Goal: Communication & Community: Connect with others

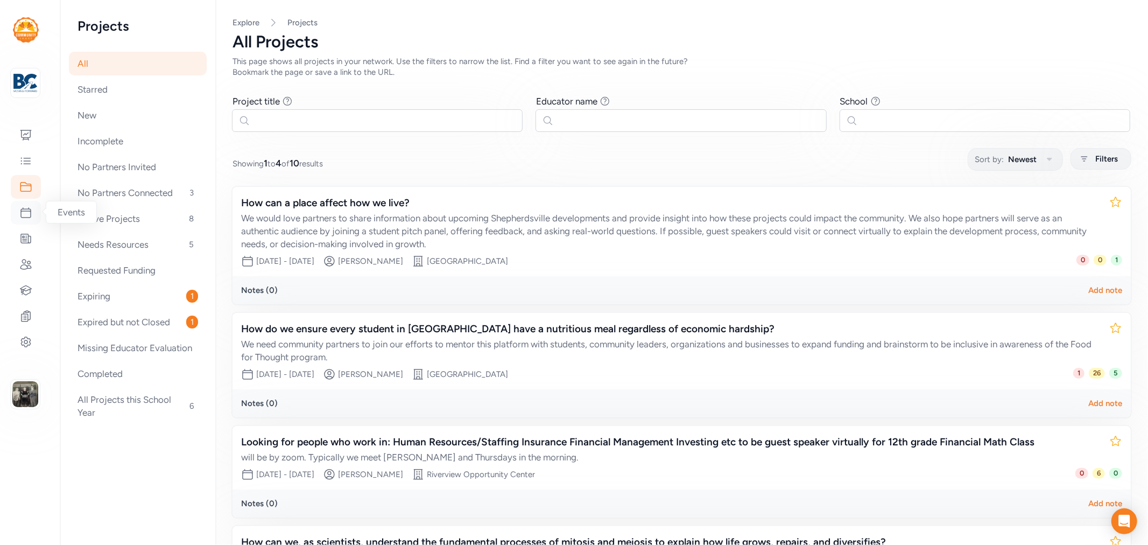
click at [26, 208] on icon at bounding box center [25, 212] width 13 height 13
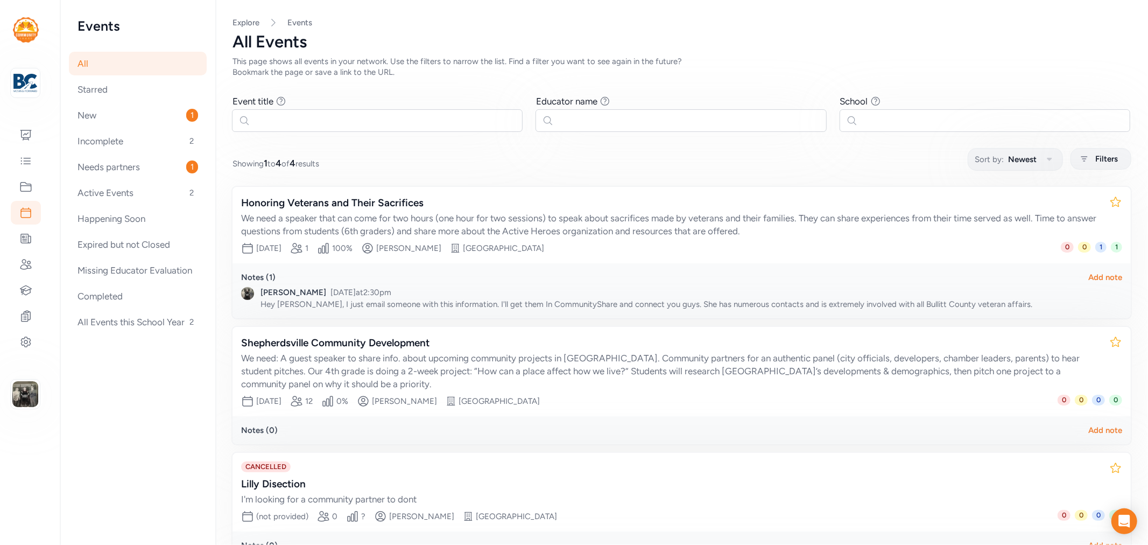
scroll to position [60, 0]
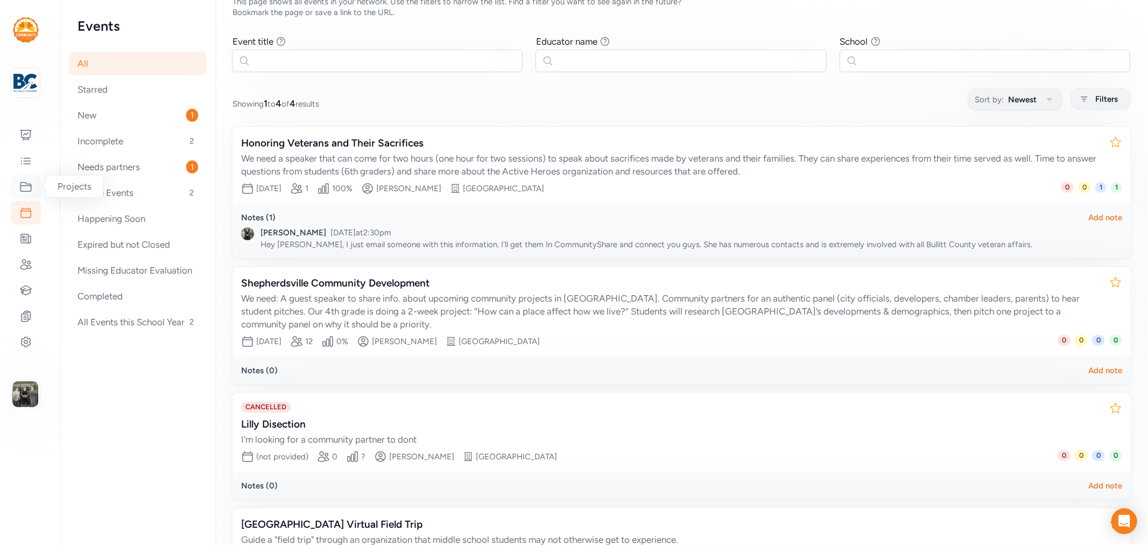
click at [23, 184] on icon at bounding box center [25, 186] width 13 height 13
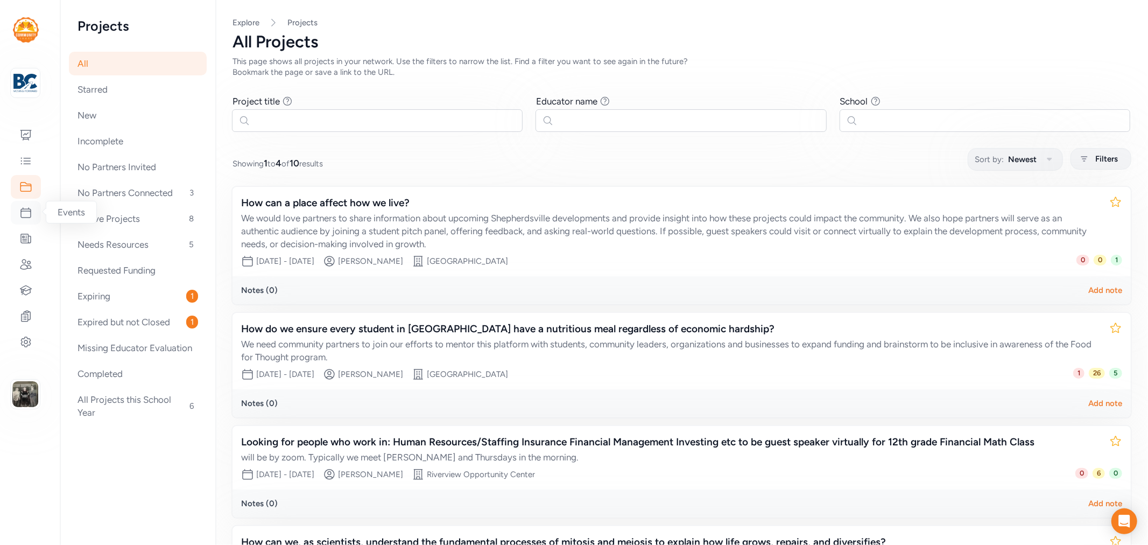
click at [27, 205] on div at bounding box center [26, 213] width 30 height 24
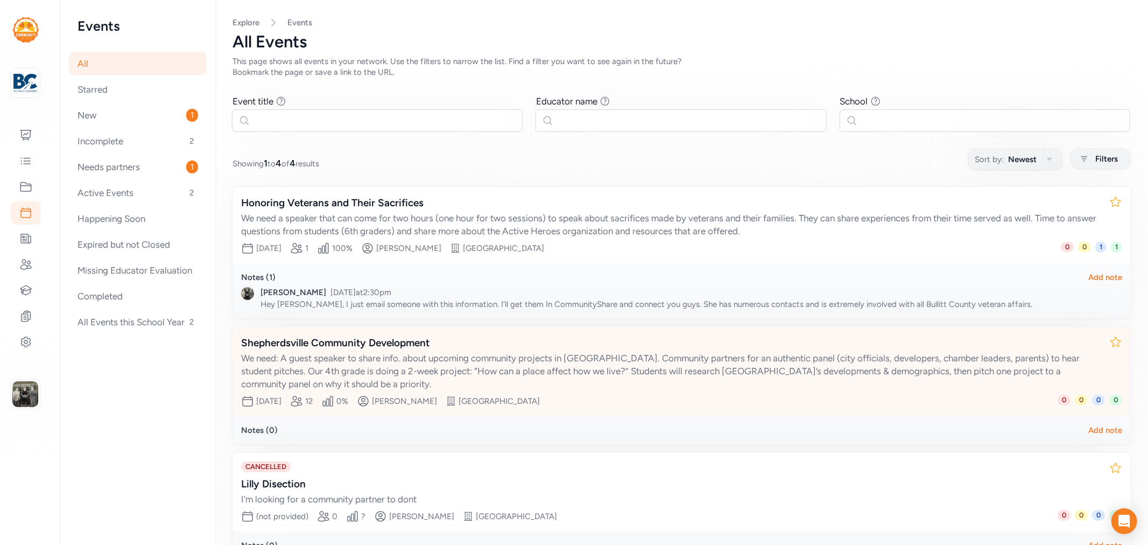
scroll to position [158, 0]
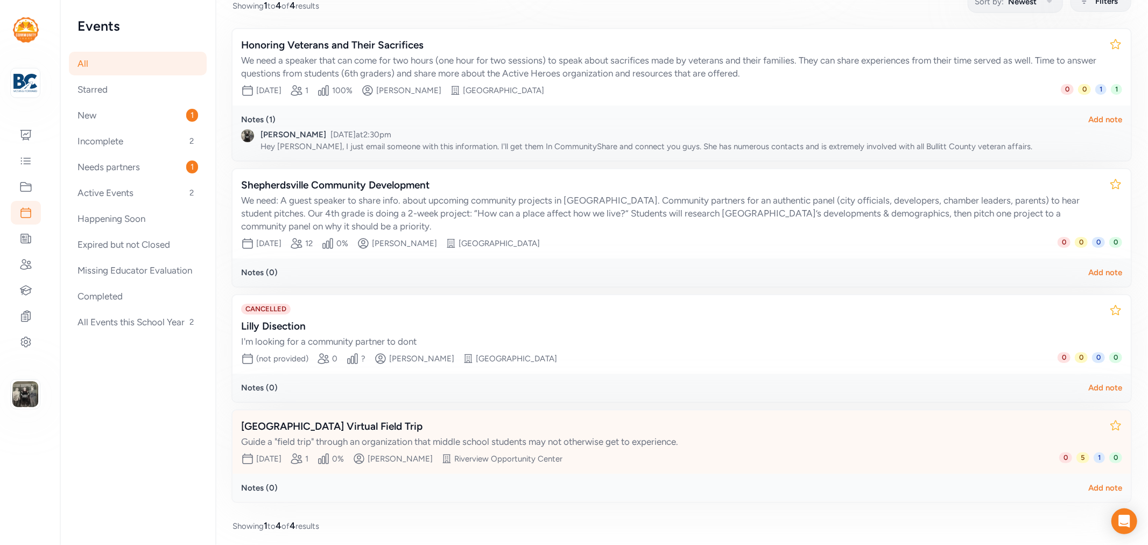
click at [373, 422] on div "[GEOGRAPHIC_DATA] Virtual Field Trip" at bounding box center [671, 426] width 860 height 15
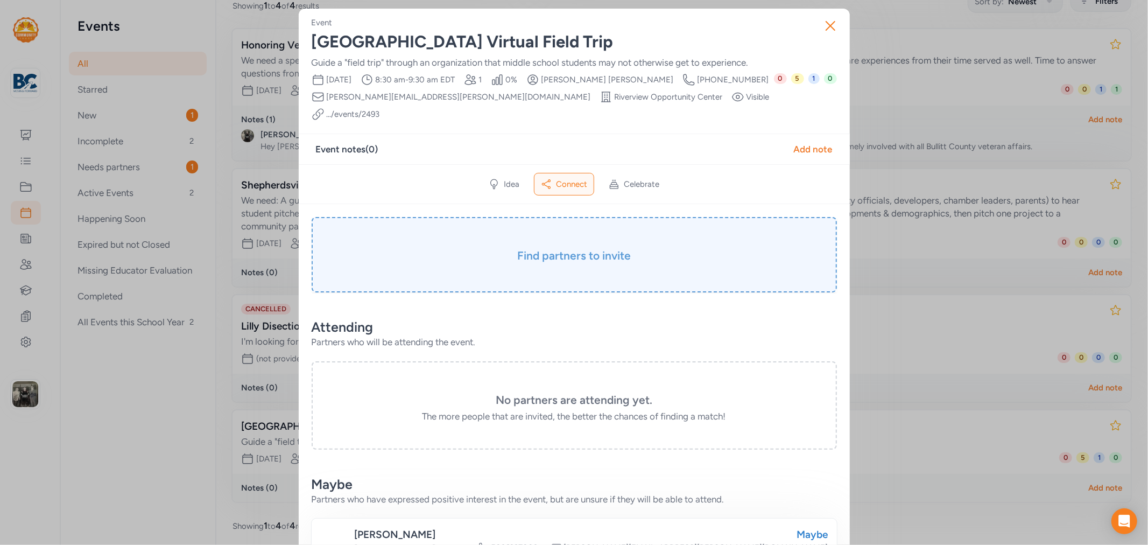
click at [553, 248] on h3 "Find partners to invite" at bounding box center [575, 255] width 472 height 15
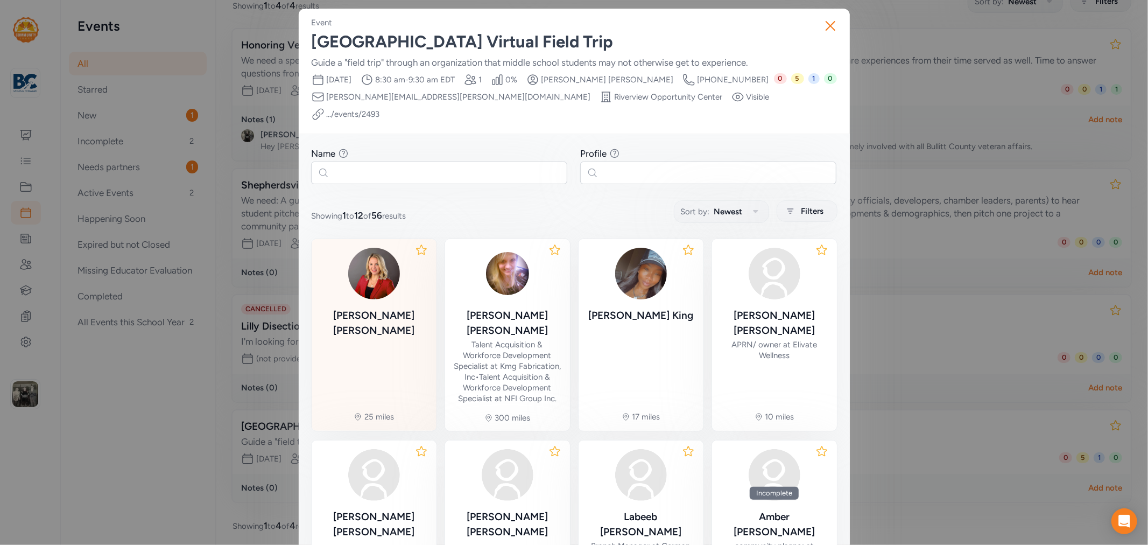
click at [388, 288] on div "Lindsey Trent" at bounding box center [374, 294] width 108 height 92
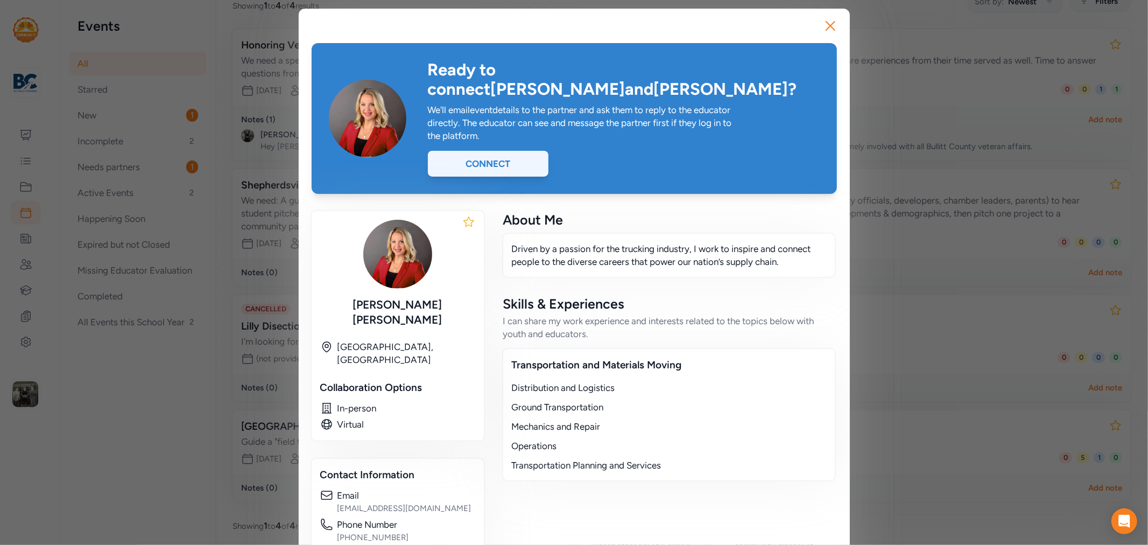
click at [491, 151] on div "Connect" at bounding box center [488, 164] width 121 height 26
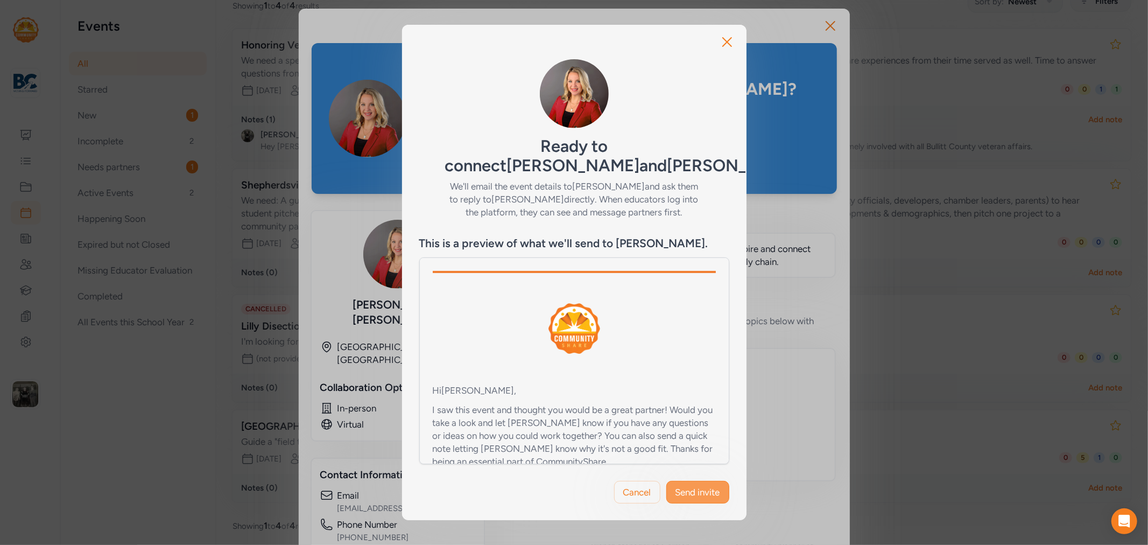
click at [686, 498] on button "Send invite" at bounding box center [697, 492] width 63 height 23
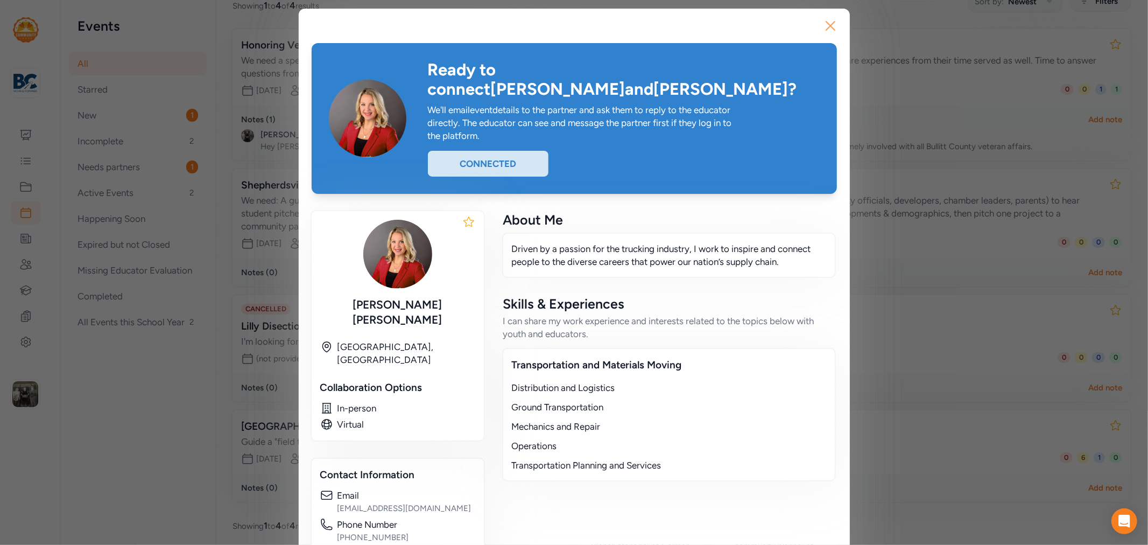
click at [827, 22] on icon "button" at bounding box center [830, 25] width 17 height 17
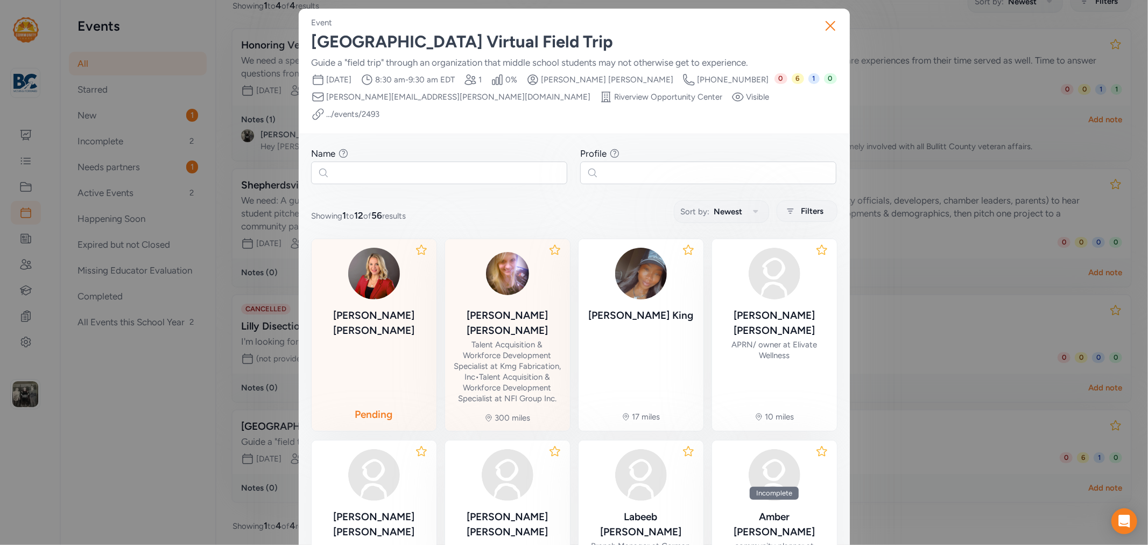
click at [503, 339] on div "Talent Acquisition & Workforce Development Specialist at Kmg Fabrication, Inc •…" at bounding box center [508, 371] width 108 height 65
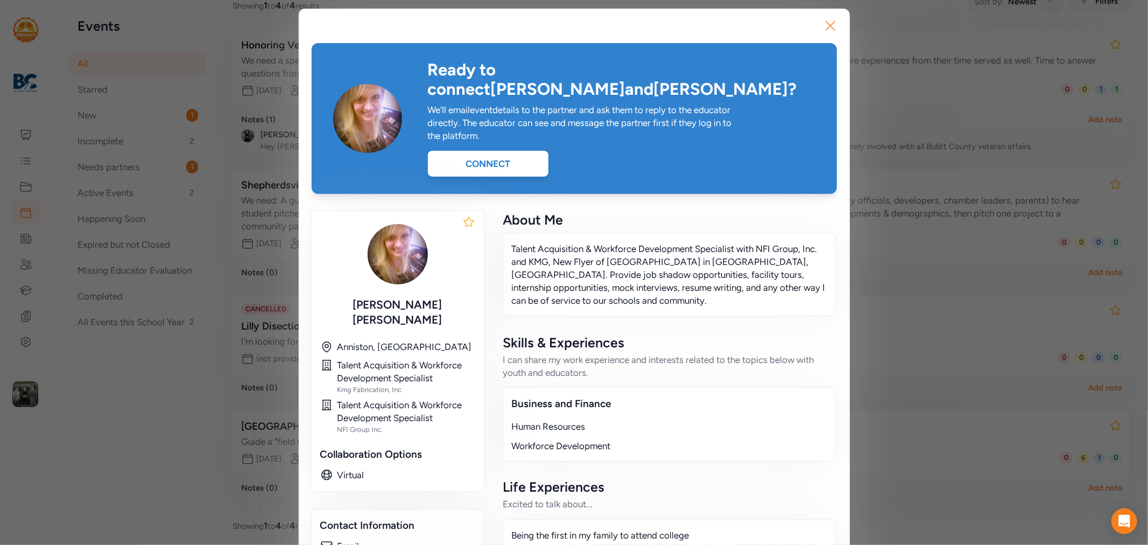
click at [826, 20] on icon "button" at bounding box center [830, 25] width 17 height 17
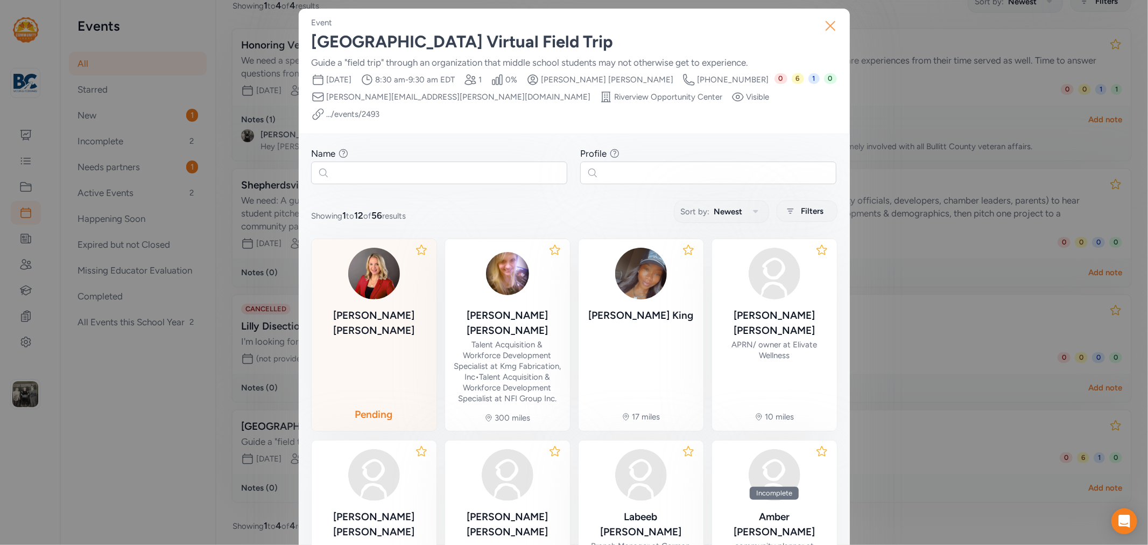
click at [822, 22] on icon "button" at bounding box center [830, 25] width 17 height 17
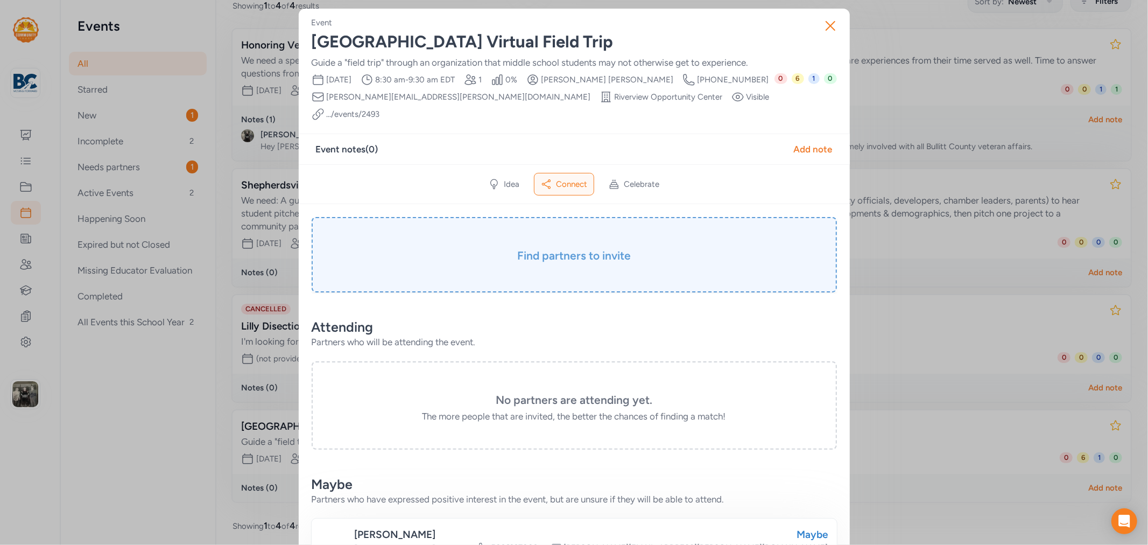
click at [557, 248] on h3 "Find partners to invite" at bounding box center [575, 255] width 472 height 15
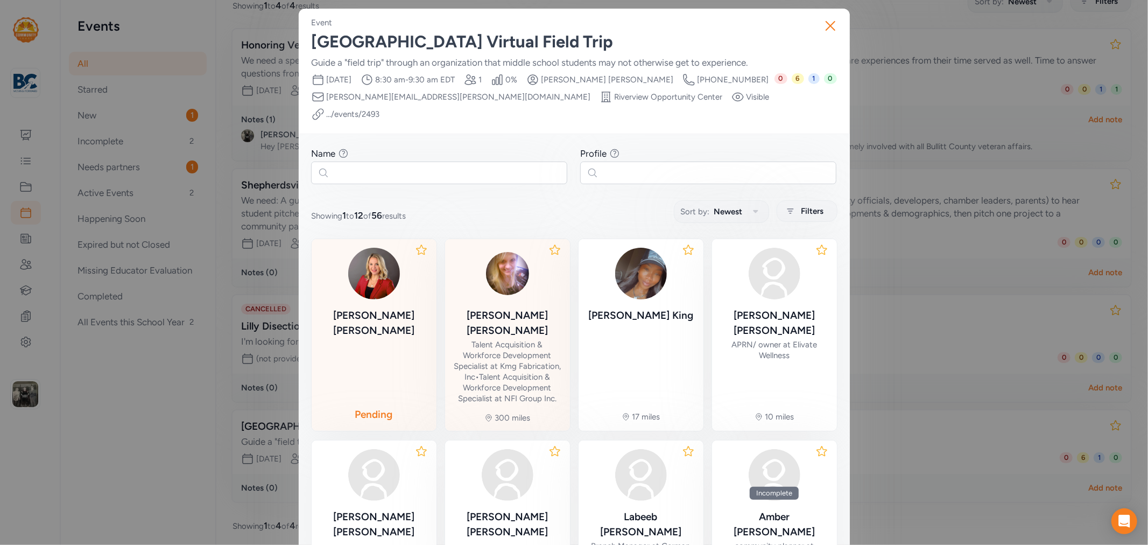
click at [530, 339] on div "Talent Acquisition & Workforce Development Specialist at Kmg Fabrication, Inc •…" at bounding box center [508, 371] width 108 height 65
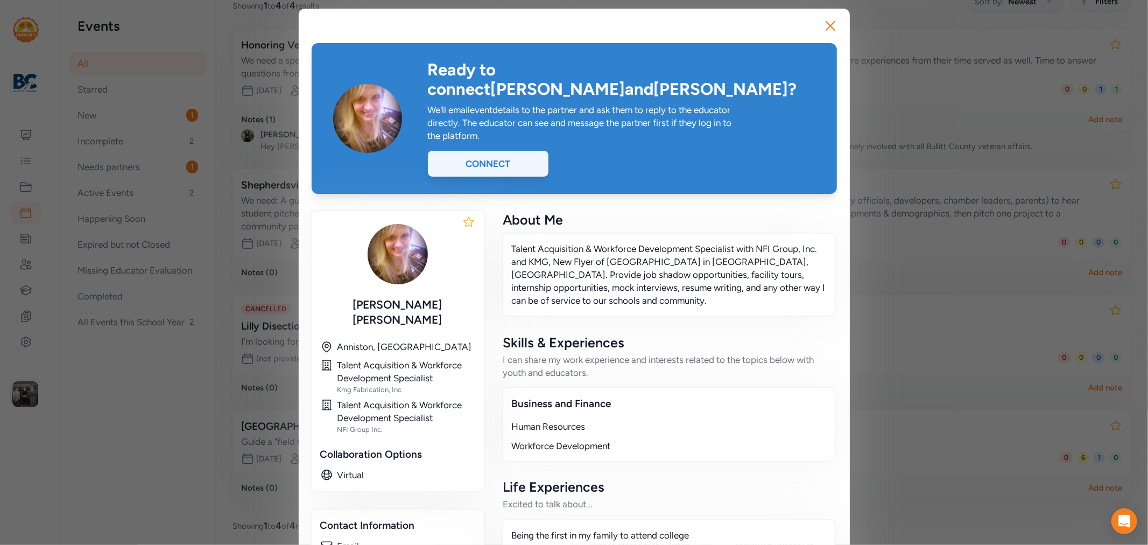
click at [508, 151] on div "Connect" at bounding box center [488, 164] width 121 height 26
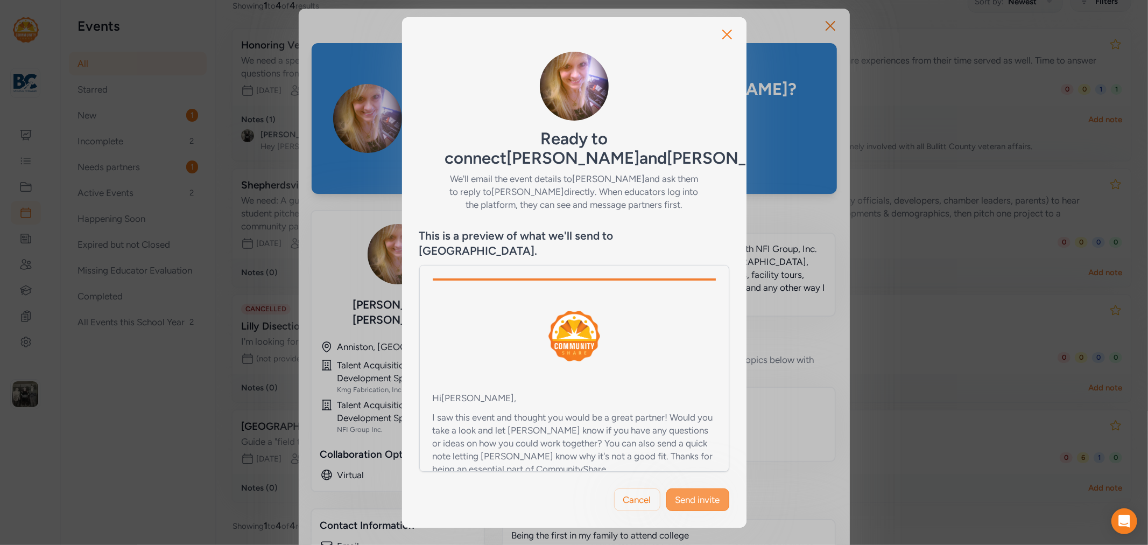
click at [715, 496] on span "Send invite" at bounding box center [697, 499] width 45 height 13
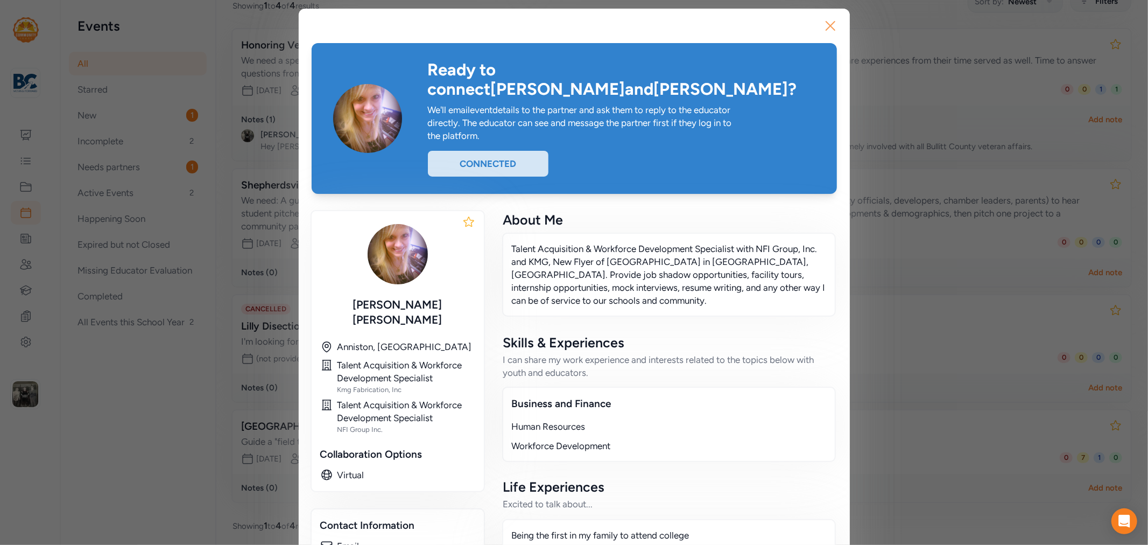
click at [822, 27] on icon "button" at bounding box center [830, 25] width 17 height 17
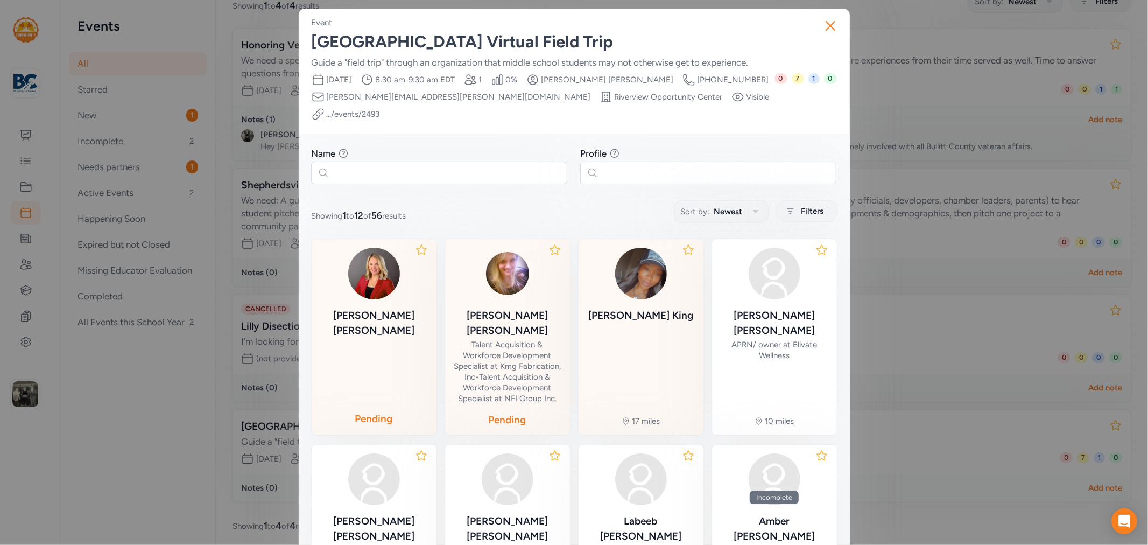
click at [643, 277] on img at bounding box center [641, 274] width 52 height 52
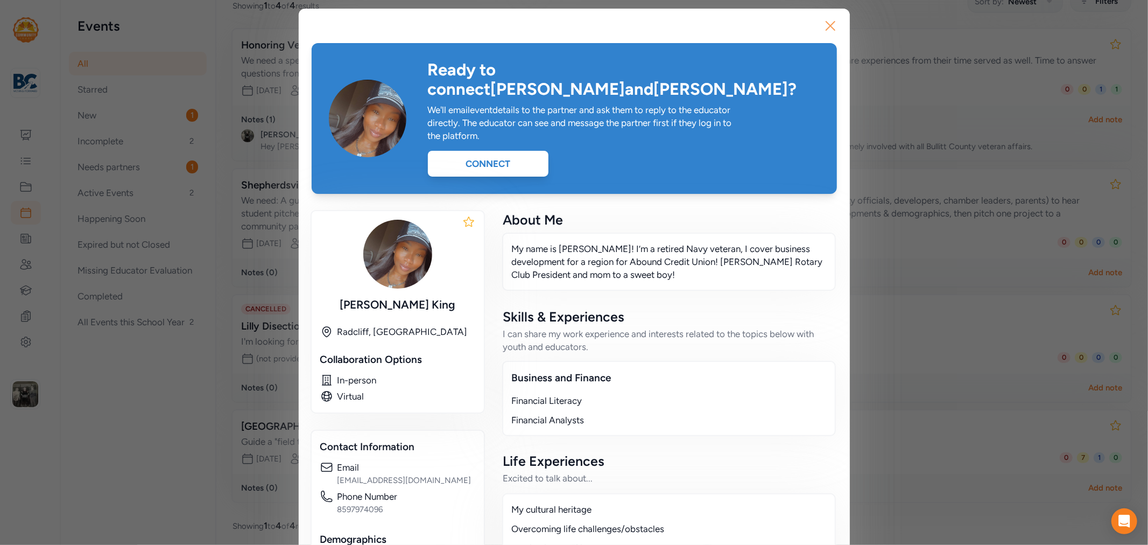
click at [826, 25] on icon "button" at bounding box center [830, 26] width 9 height 9
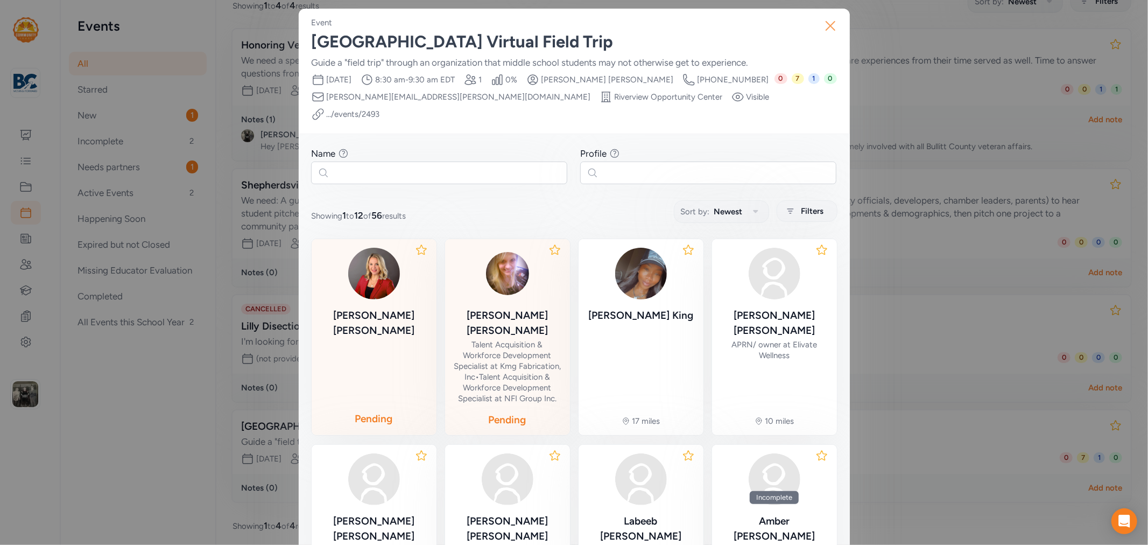
click at [827, 20] on icon "button" at bounding box center [830, 25] width 17 height 17
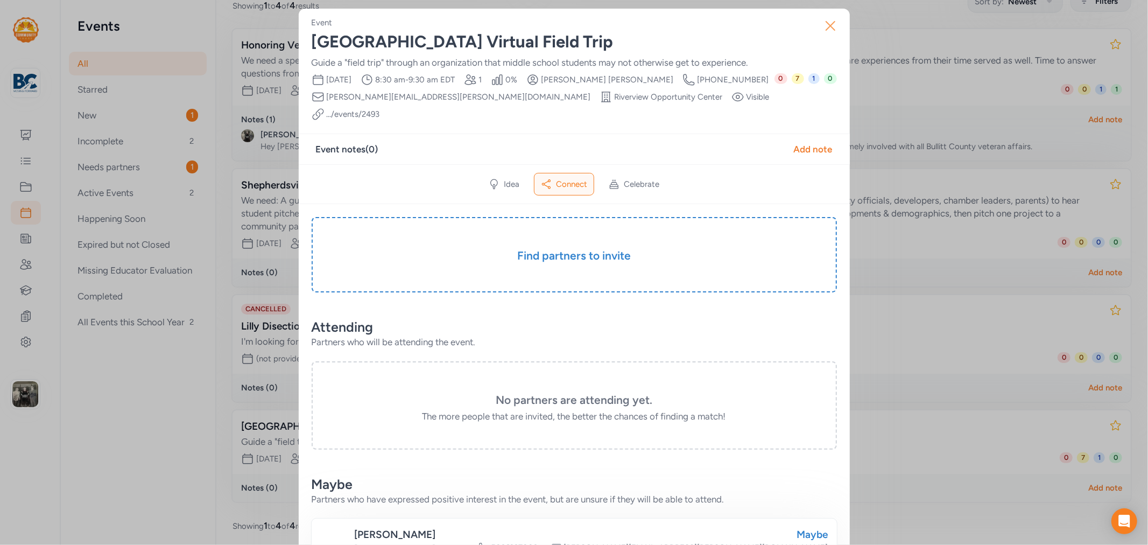
click at [826, 22] on icon "button" at bounding box center [830, 25] width 17 height 17
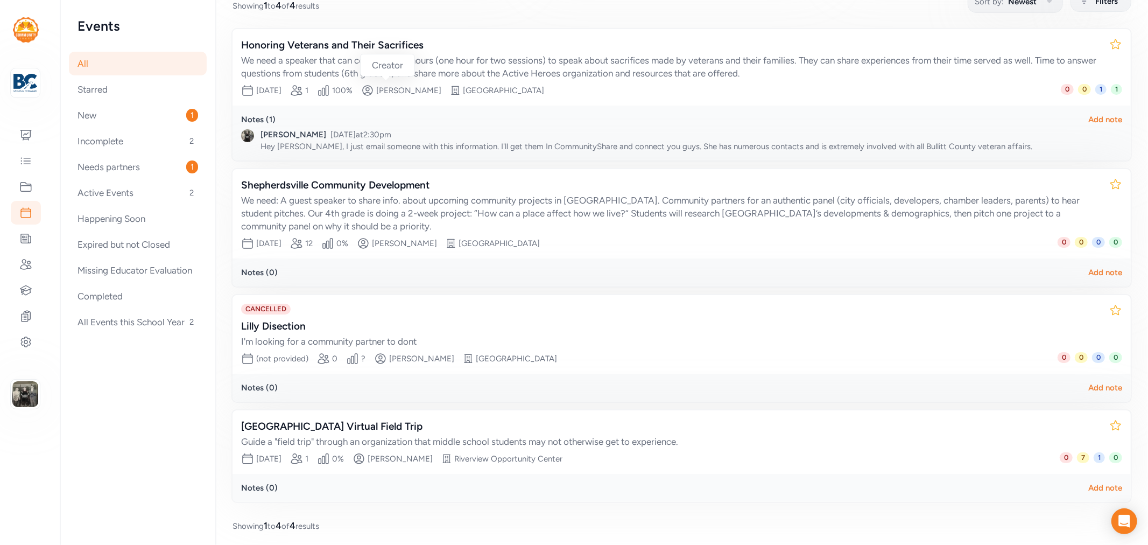
scroll to position [38, 0]
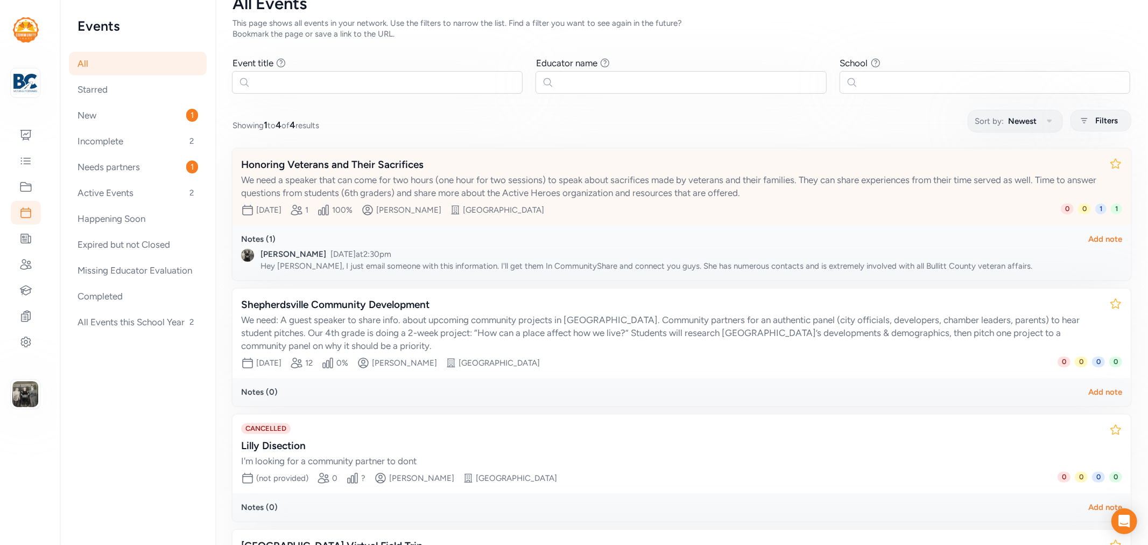
click at [373, 155] on div "Honoring Veterans and Their Sacrifices We need a speaker that can come for two …" at bounding box center [682, 187] width 898 height 76
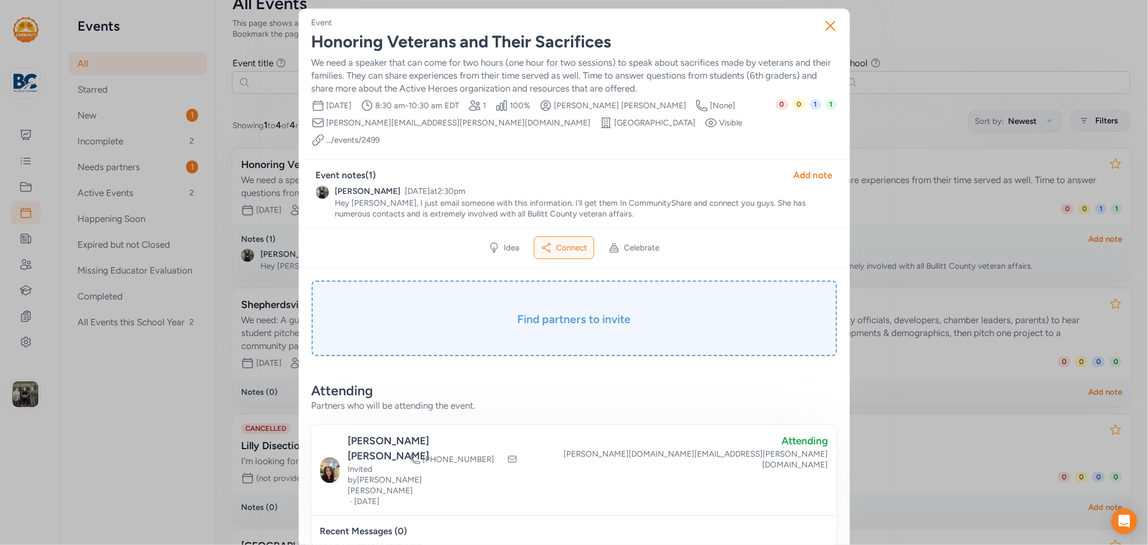
click at [572, 313] on div "Find partners to invite" at bounding box center [574, 317] width 525 height 75
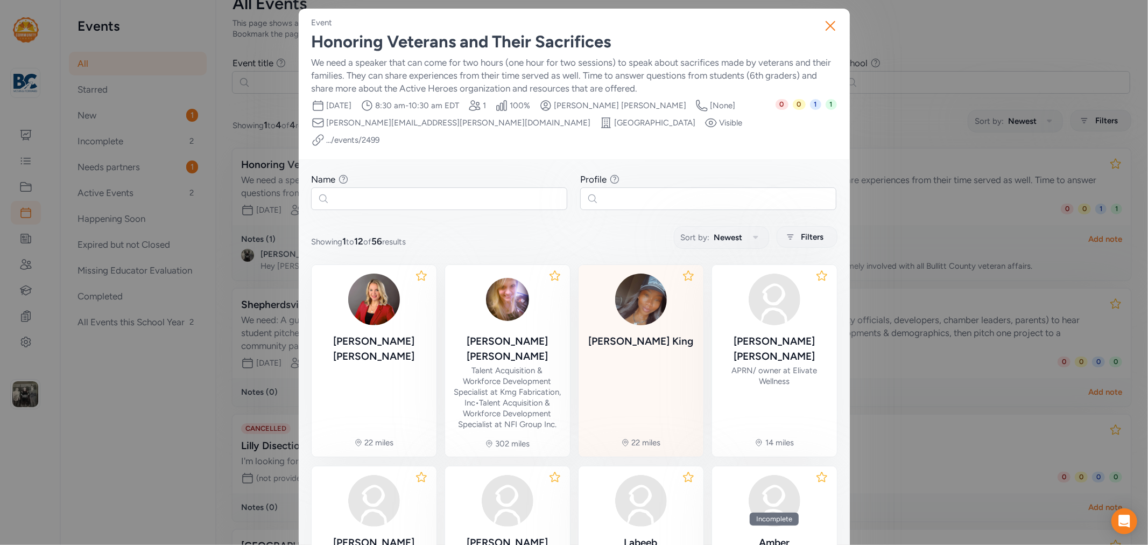
click at [620, 334] on div "Tamika King" at bounding box center [640, 342] width 105 height 16
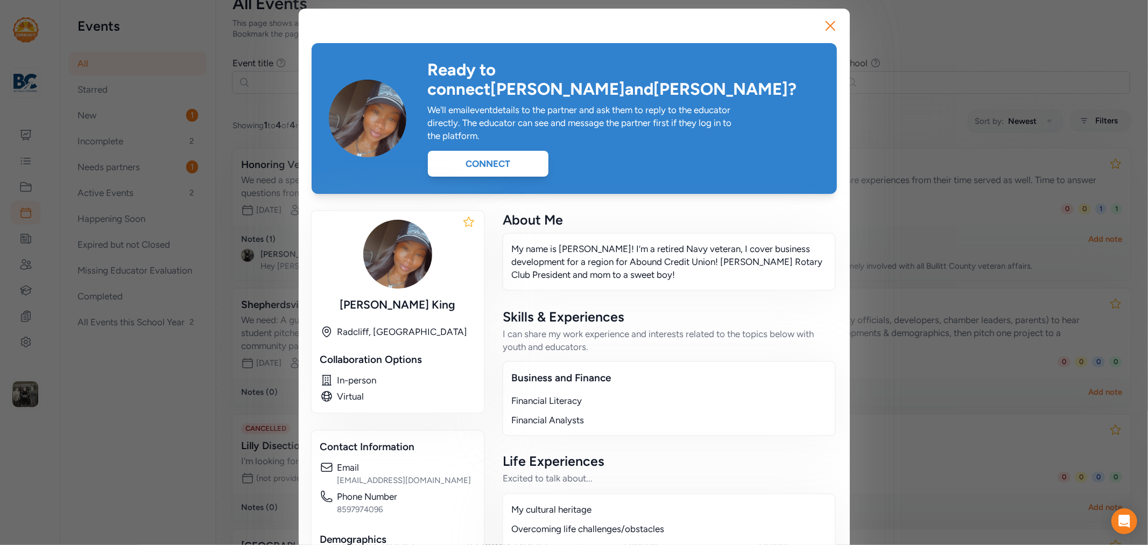
click at [489, 130] on div "Ready to connect Ashley and Tamika ? We'll email event details to the partner a…" at bounding box center [624, 118] width 392 height 116
click at [494, 151] on div "Connect" at bounding box center [488, 164] width 121 height 26
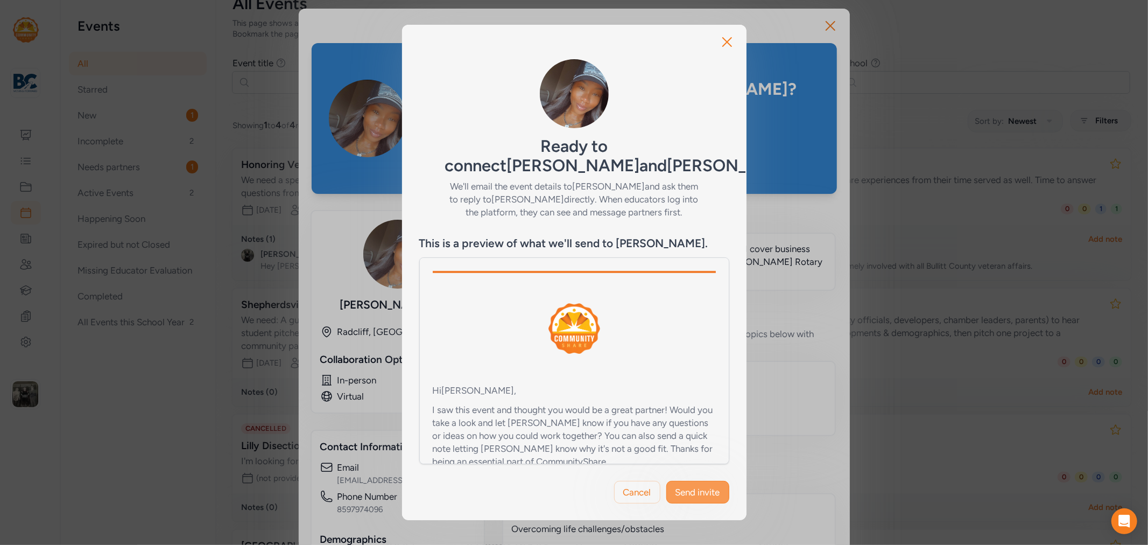
click at [697, 491] on span "Send invite" at bounding box center [697, 491] width 45 height 13
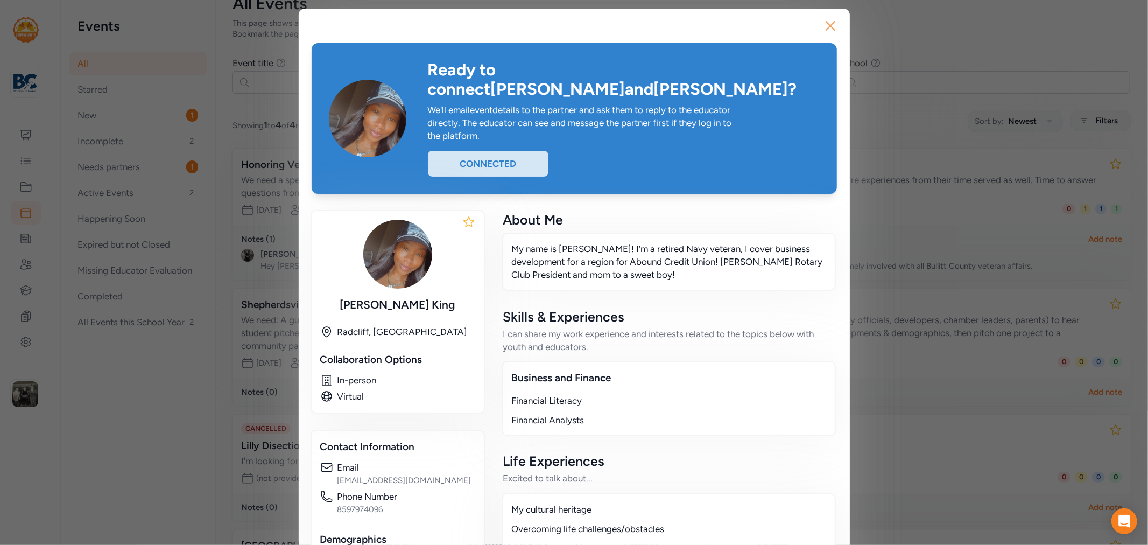
click at [824, 29] on icon "button" at bounding box center [830, 25] width 17 height 17
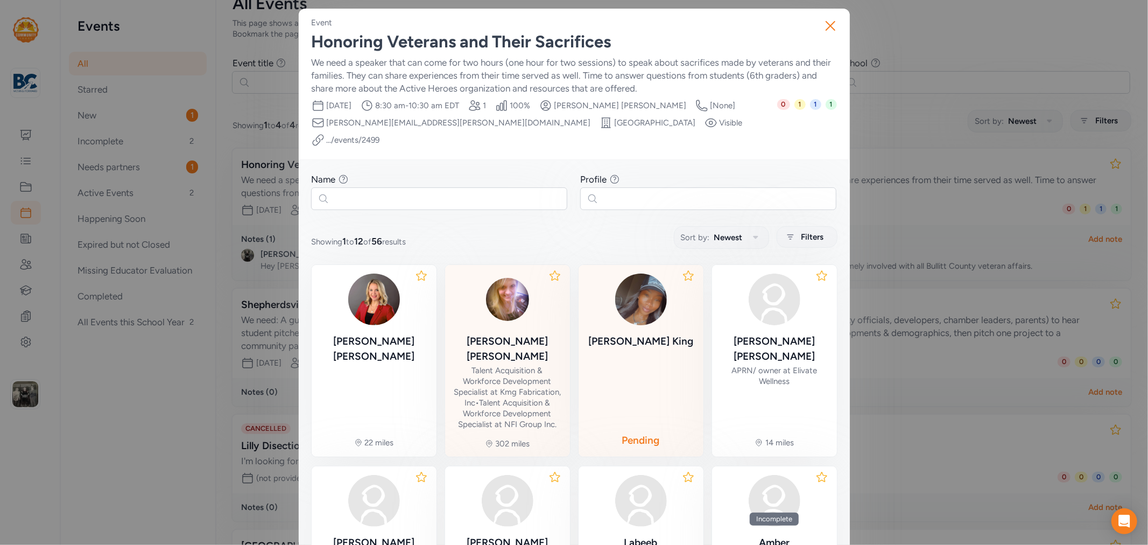
scroll to position [119, 0]
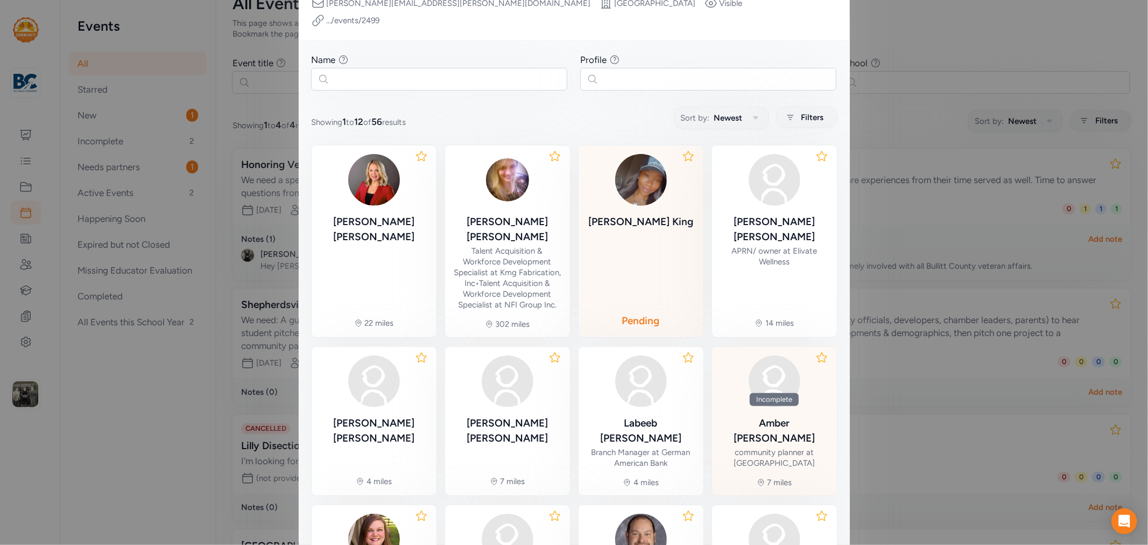
click at [783, 447] on div "community planner at City of Shepherdsville" at bounding box center [775, 458] width 108 height 22
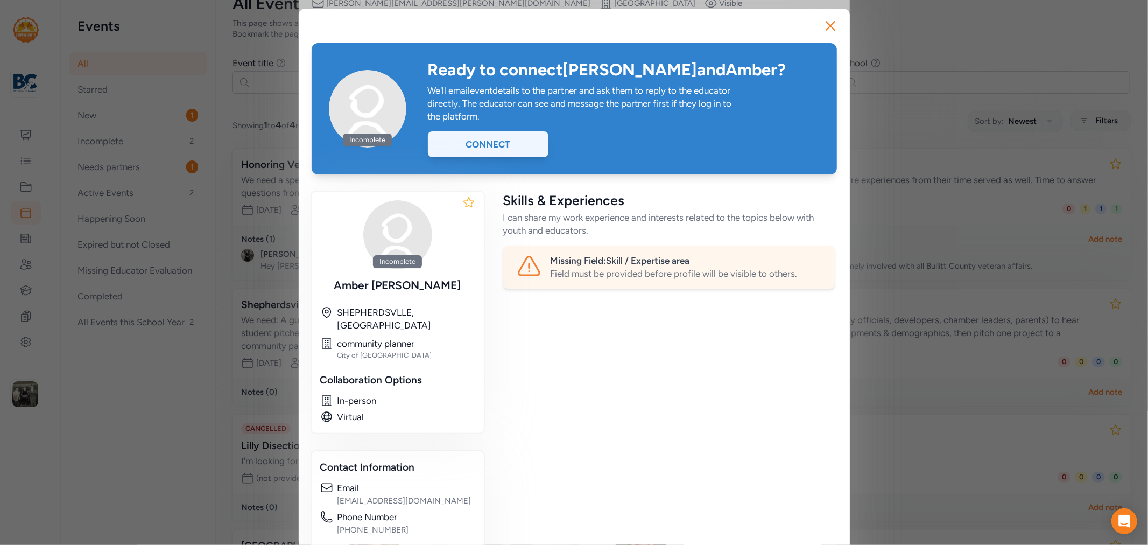
click at [504, 138] on div "Connect" at bounding box center [488, 144] width 121 height 26
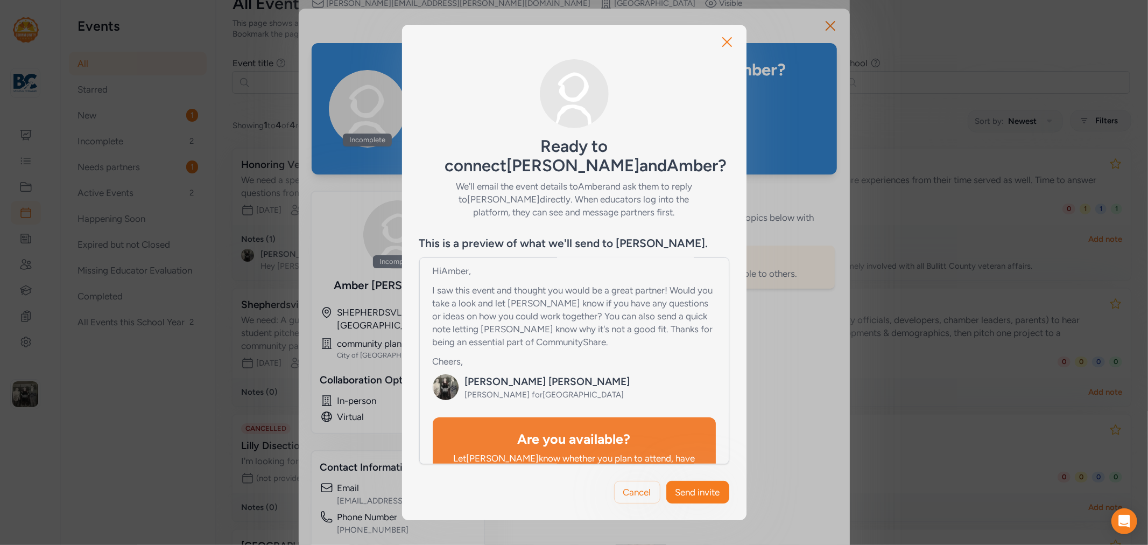
scroll to position [239, 0]
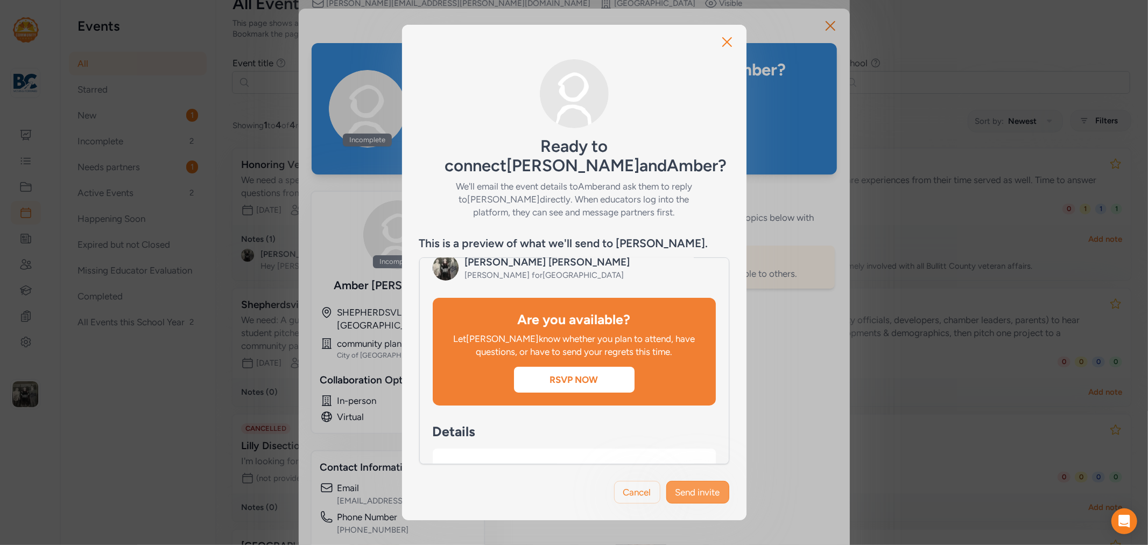
click at [707, 492] on span "Send invite" at bounding box center [697, 491] width 45 height 13
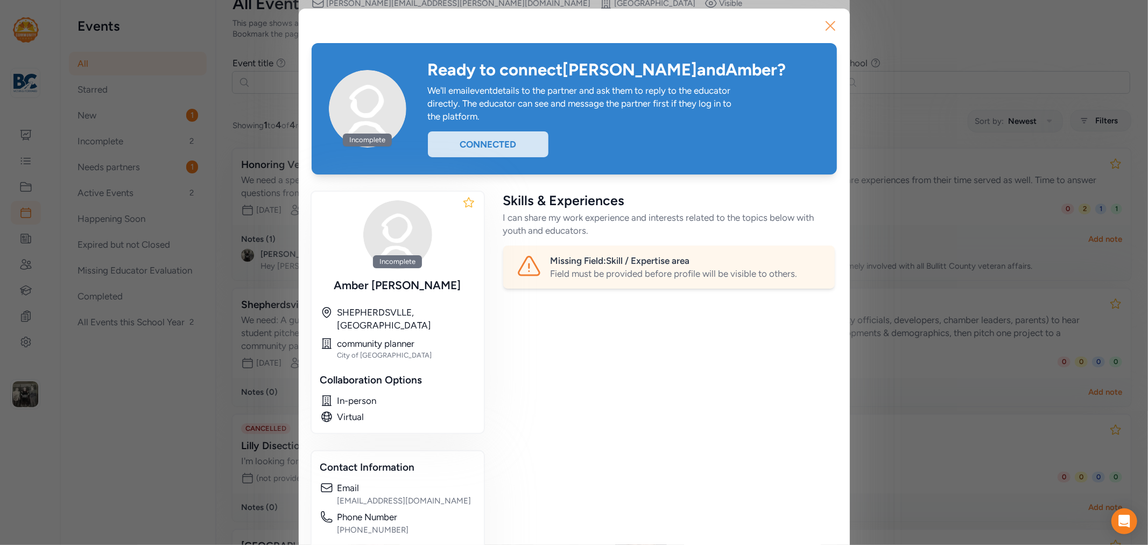
click at [826, 23] on icon "button" at bounding box center [830, 25] width 17 height 17
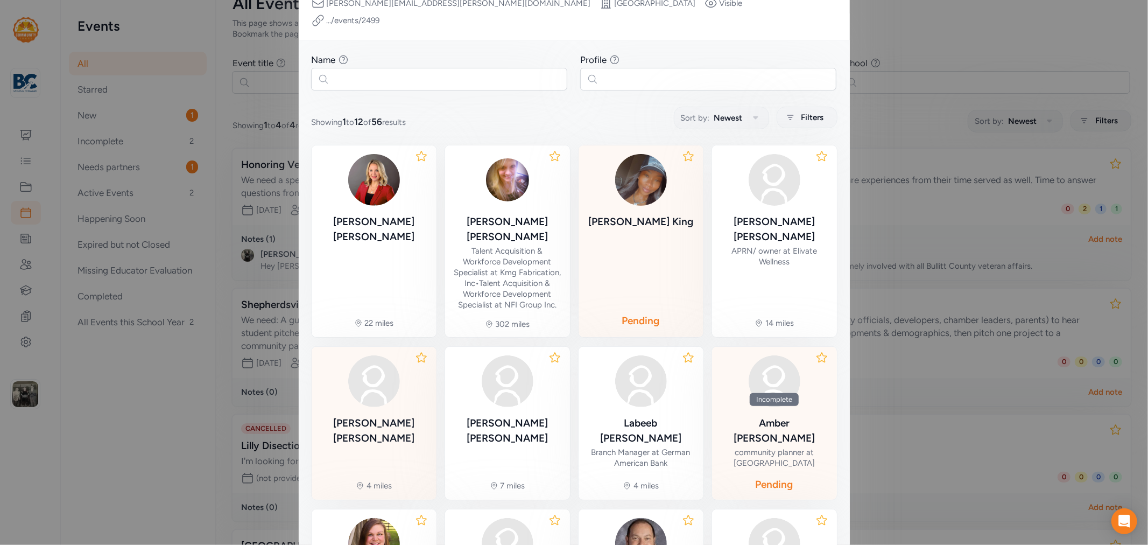
click at [356, 416] on div "Lori Ruzicka" at bounding box center [374, 431] width 108 height 30
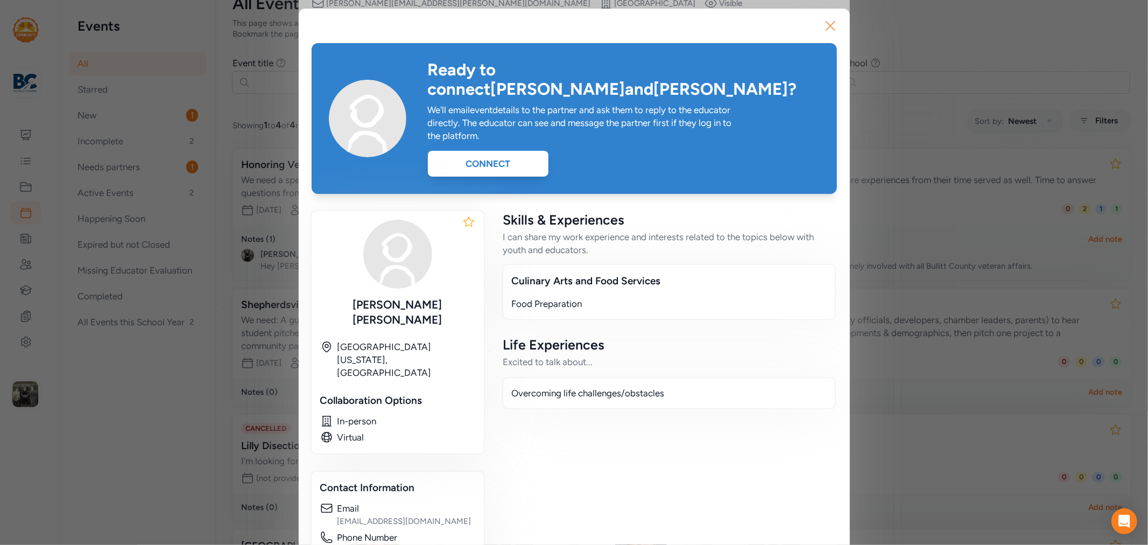
click at [822, 28] on icon "button" at bounding box center [830, 25] width 17 height 17
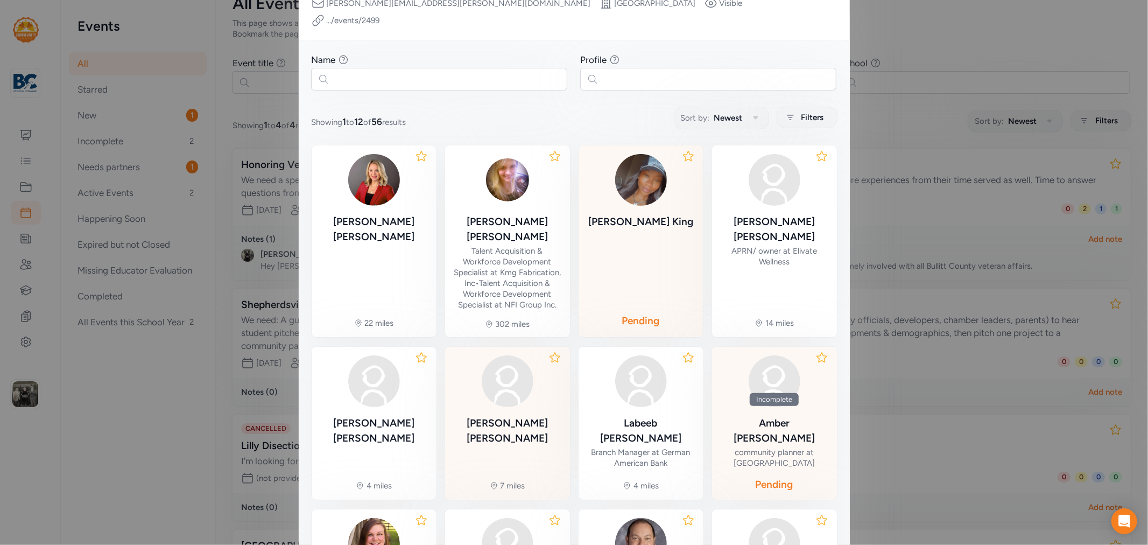
click at [517, 380] on div "Kim Smith" at bounding box center [508, 401] width 108 height 92
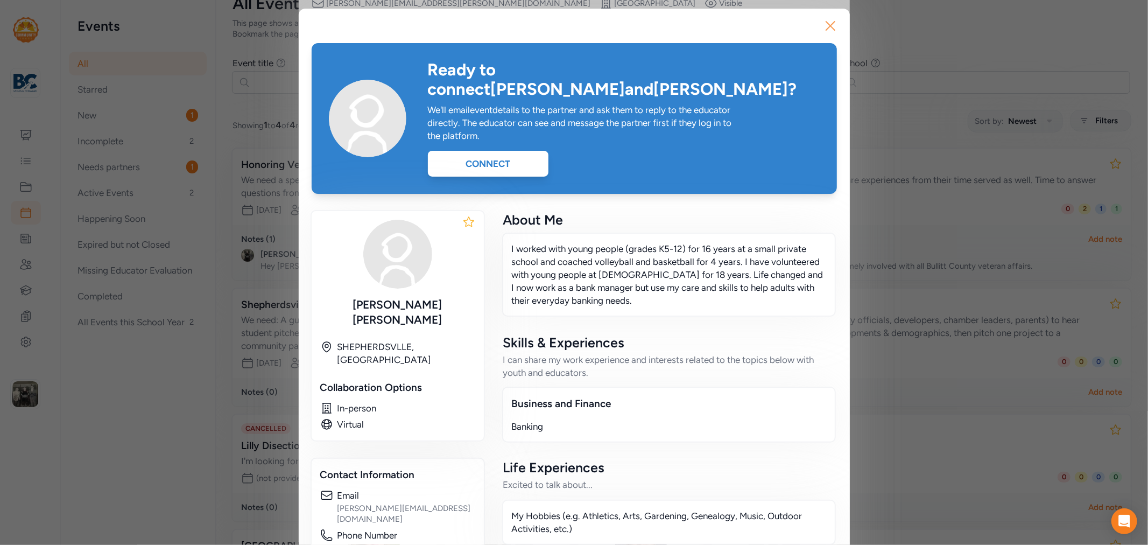
click at [825, 31] on icon "button" at bounding box center [830, 25] width 17 height 17
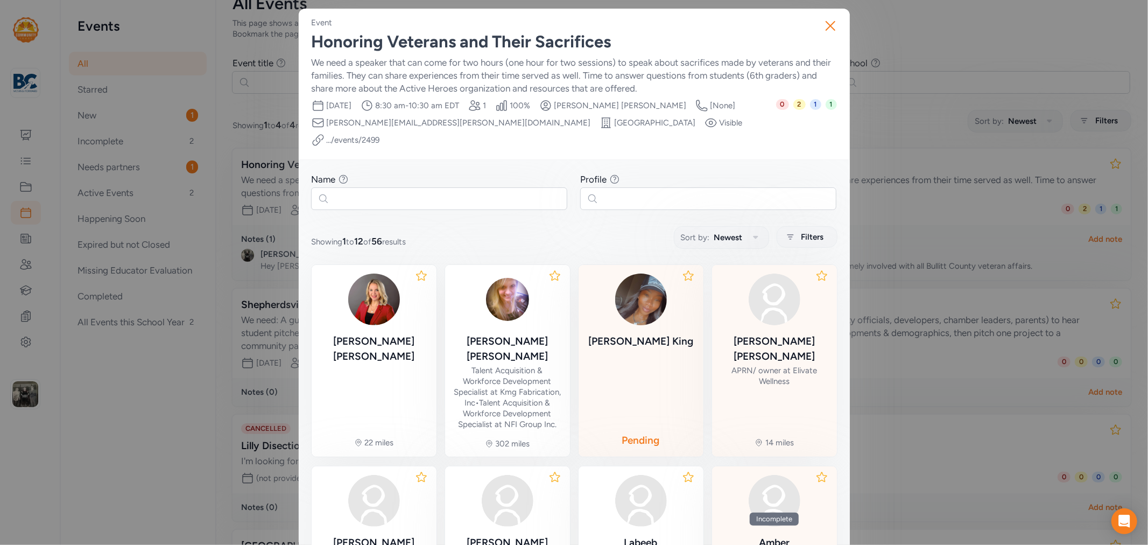
scroll to position [179, 0]
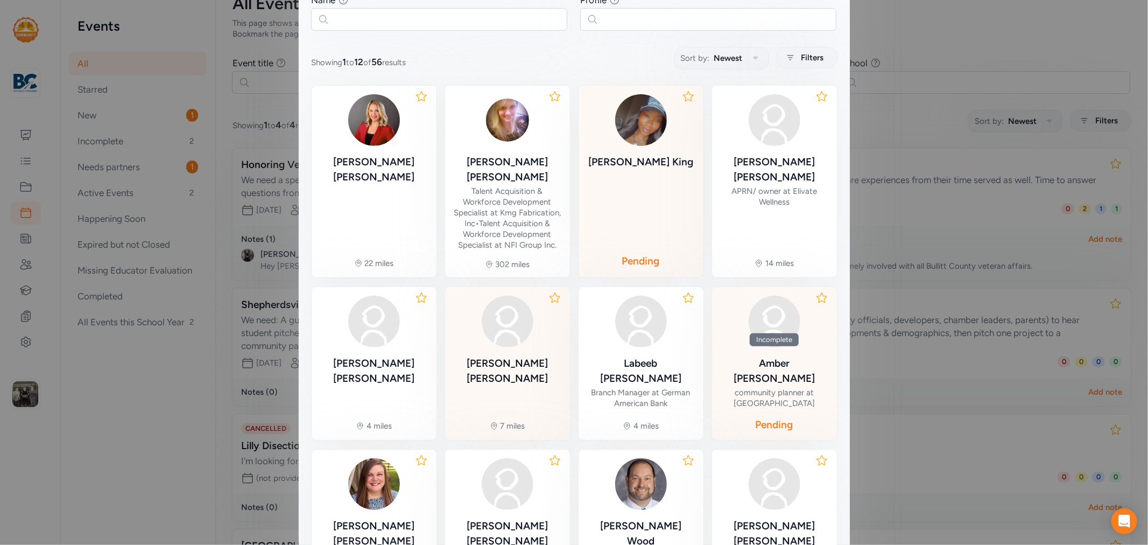
click at [520, 356] on div "Kim Smith" at bounding box center [508, 371] width 108 height 30
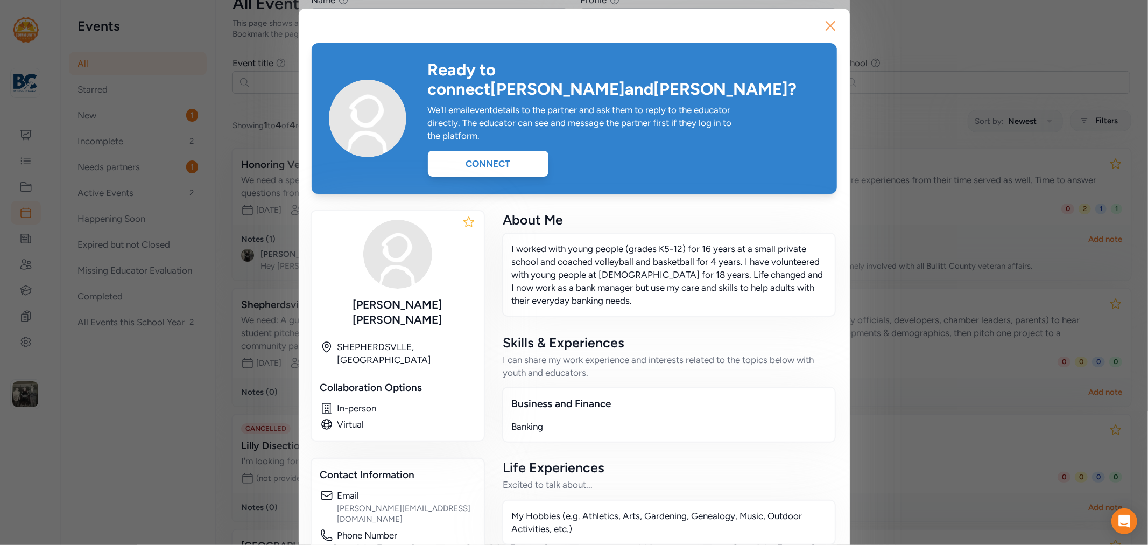
click at [822, 24] on icon "button" at bounding box center [830, 25] width 17 height 17
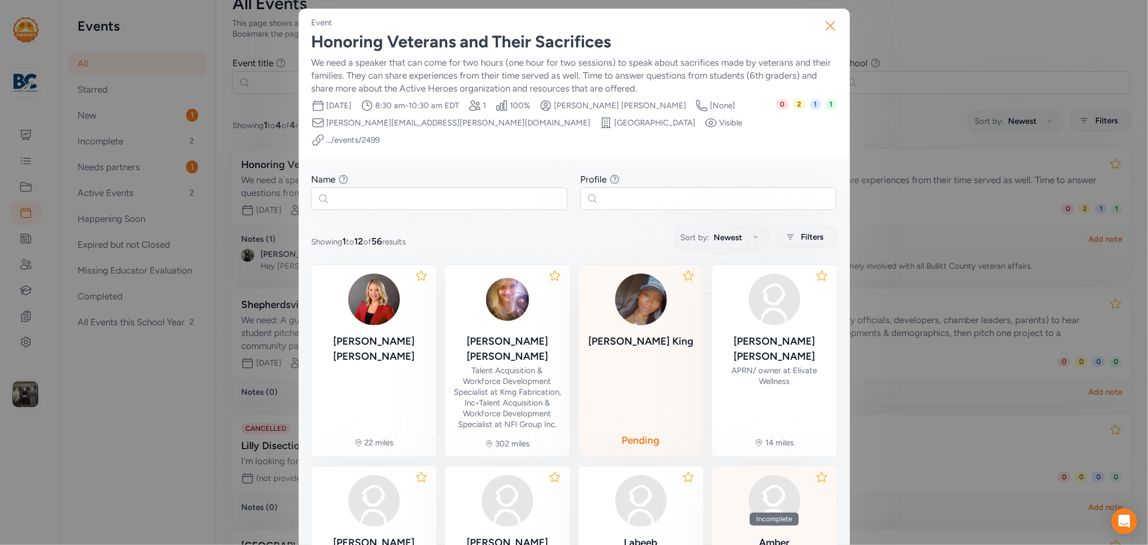
click at [822, 23] on icon "button" at bounding box center [830, 25] width 17 height 17
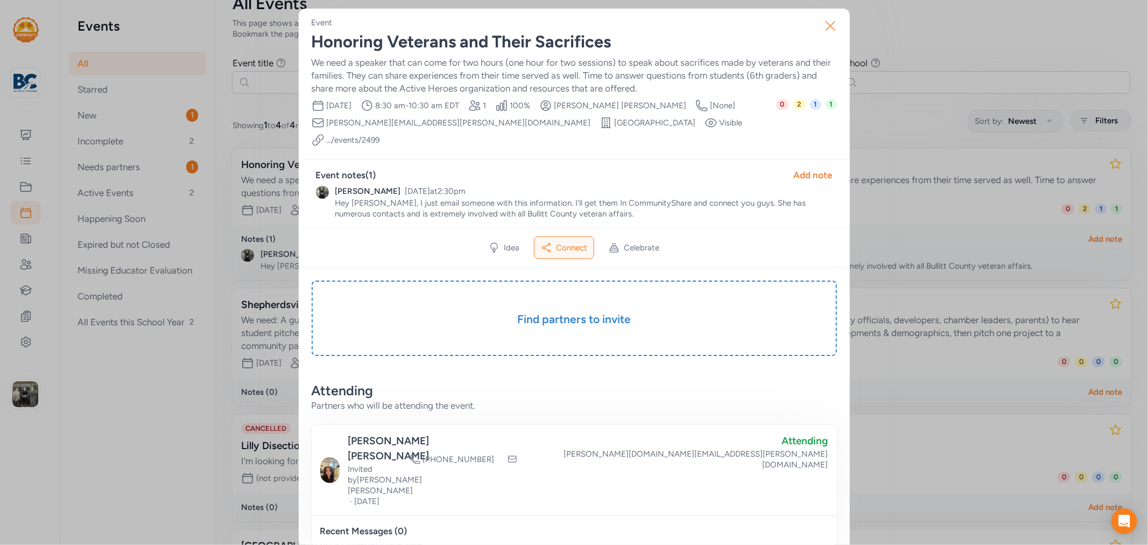
click at [833, 24] on icon "button" at bounding box center [830, 25] width 17 height 17
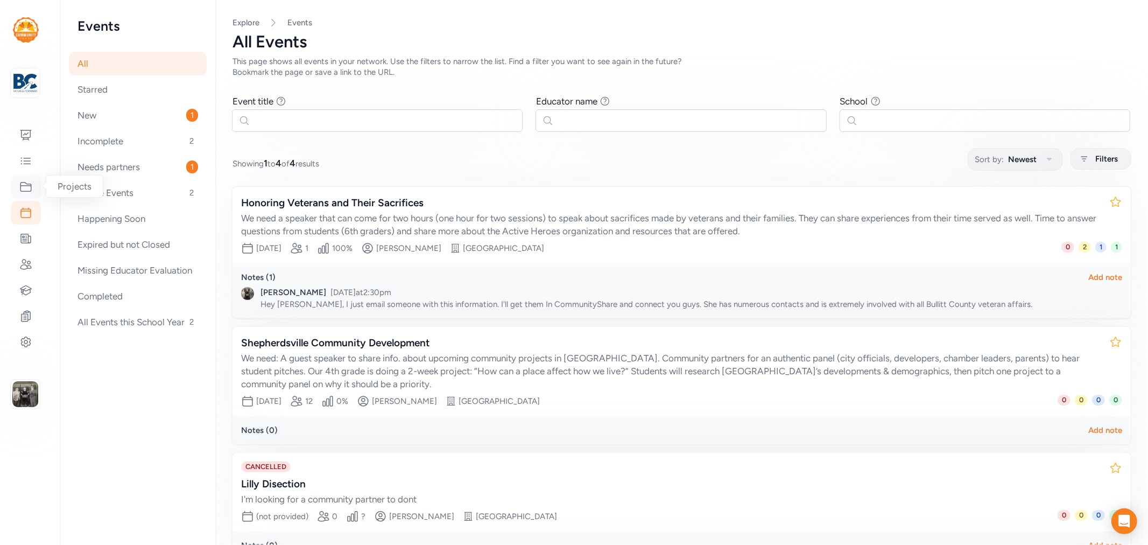
click at [20, 186] on icon at bounding box center [25, 186] width 11 height 9
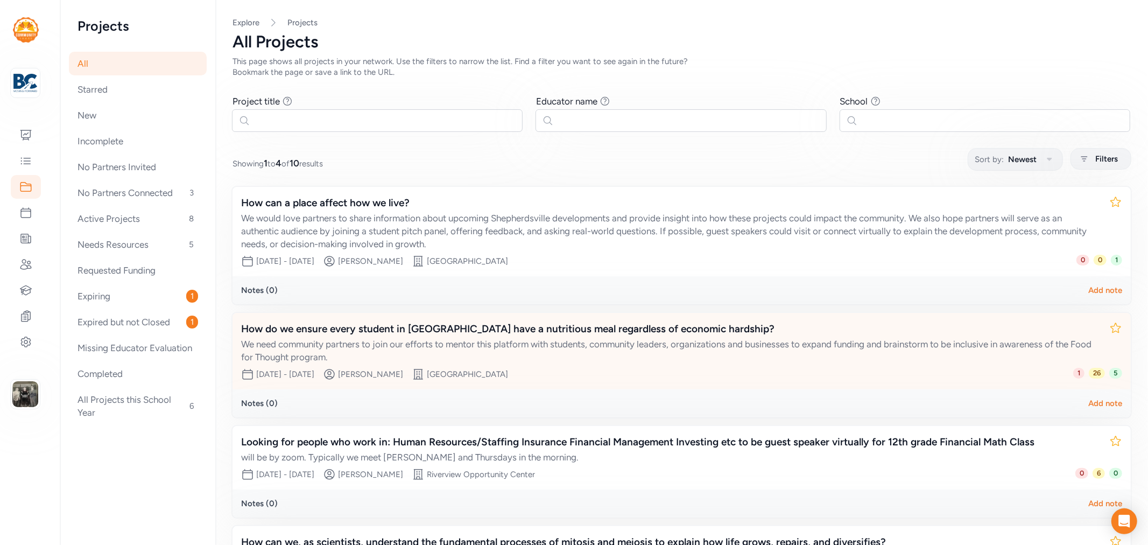
scroll to position [60, 0]
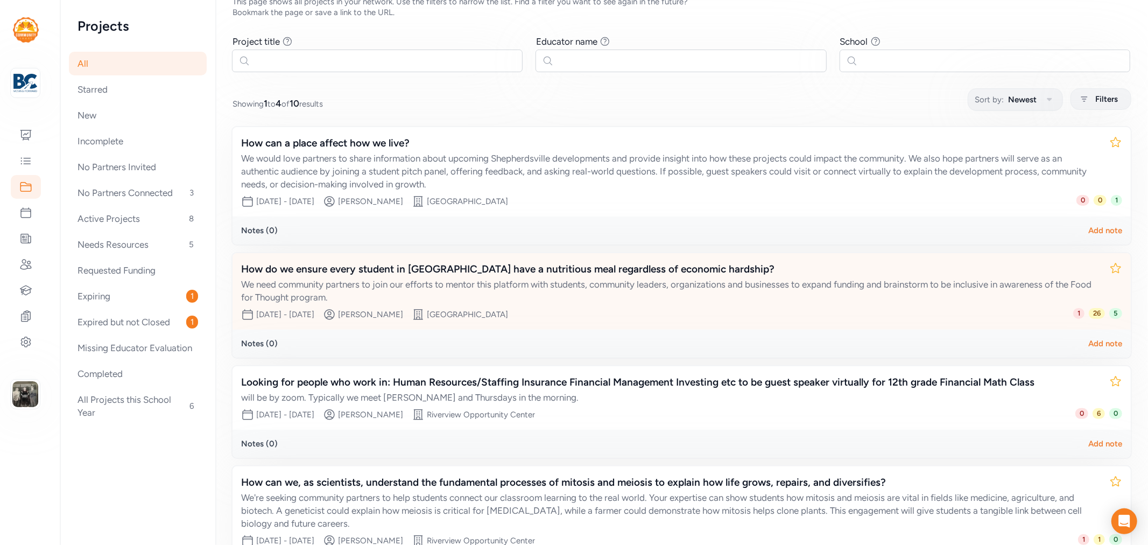
click at [556, 270] on div "How do we ensure every student in [GEOGRAPHIC_DATA] have a nutritious meal rega…" at bounding box center [671, 269] width 860 height 15
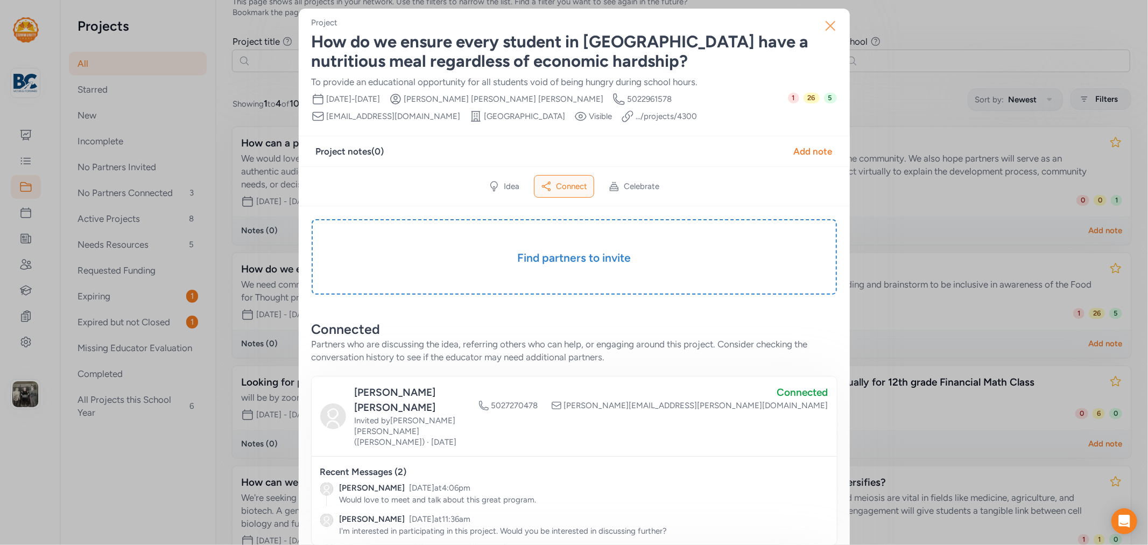
click at [827, 30] on icon "button" at bounding box center [830, 25] width 17 height 17
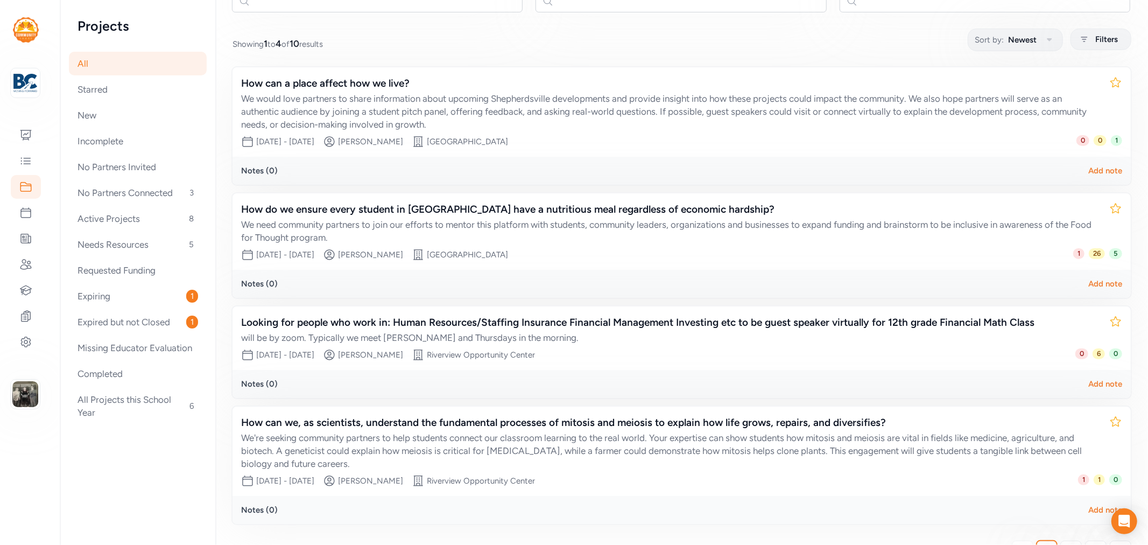
scroll to position [149, 0]
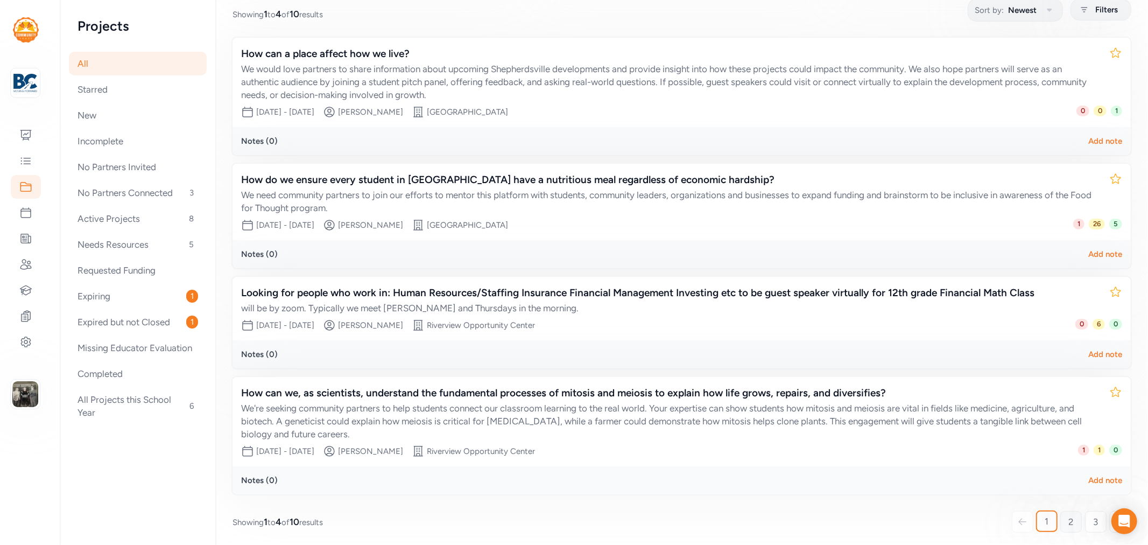
click at [1060, 517] on link "2" at bounding box center [1071, 522] width 22 height 22
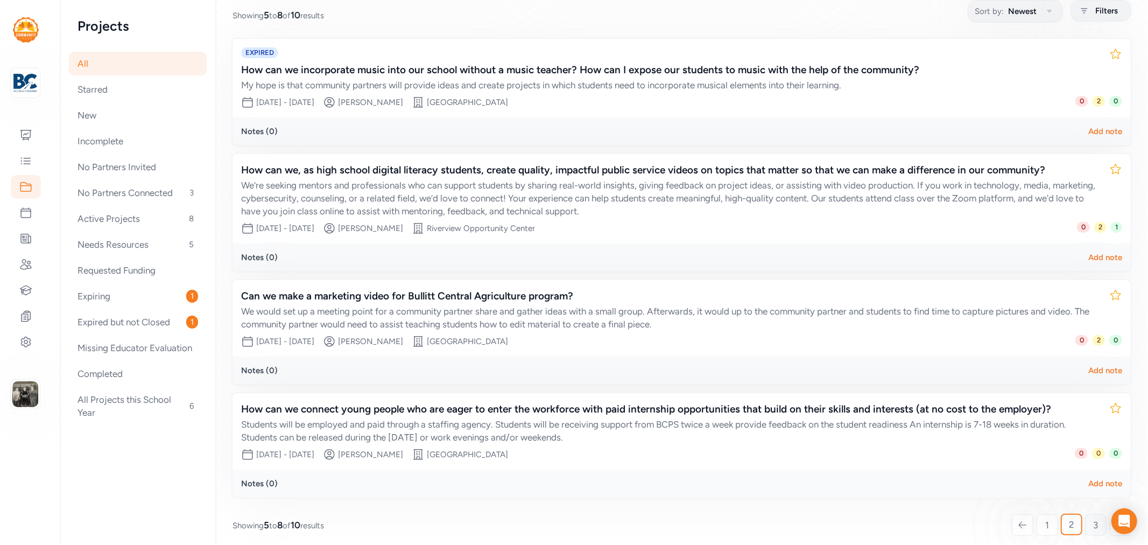
click at [1085, 520] on link "3" at bounding box center [1096, 525] width 22 height 22
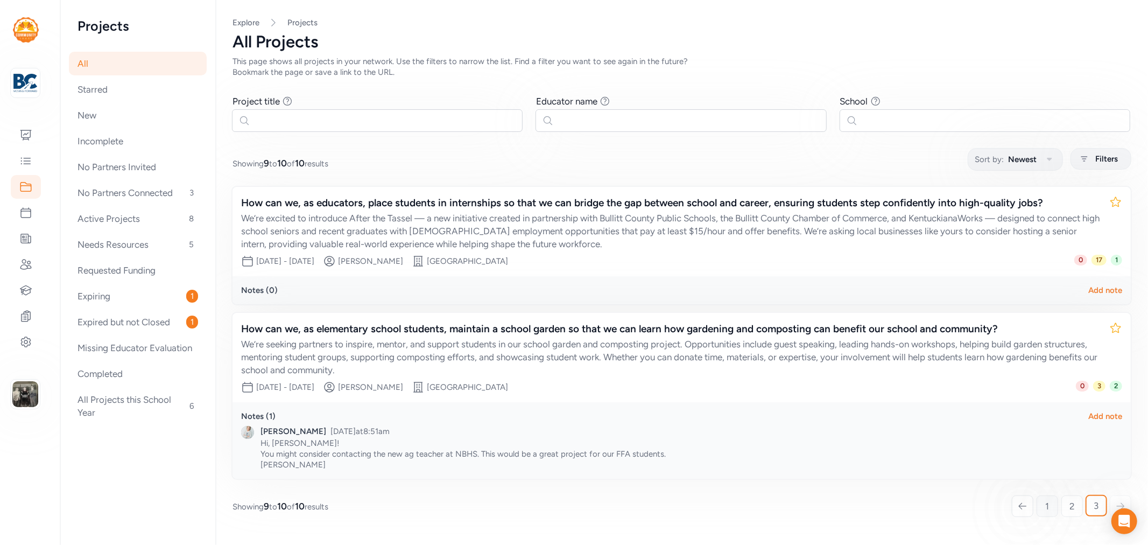
click at [1049, 499] on span "1" at bounding box center [1048, 505] width 4 height 13
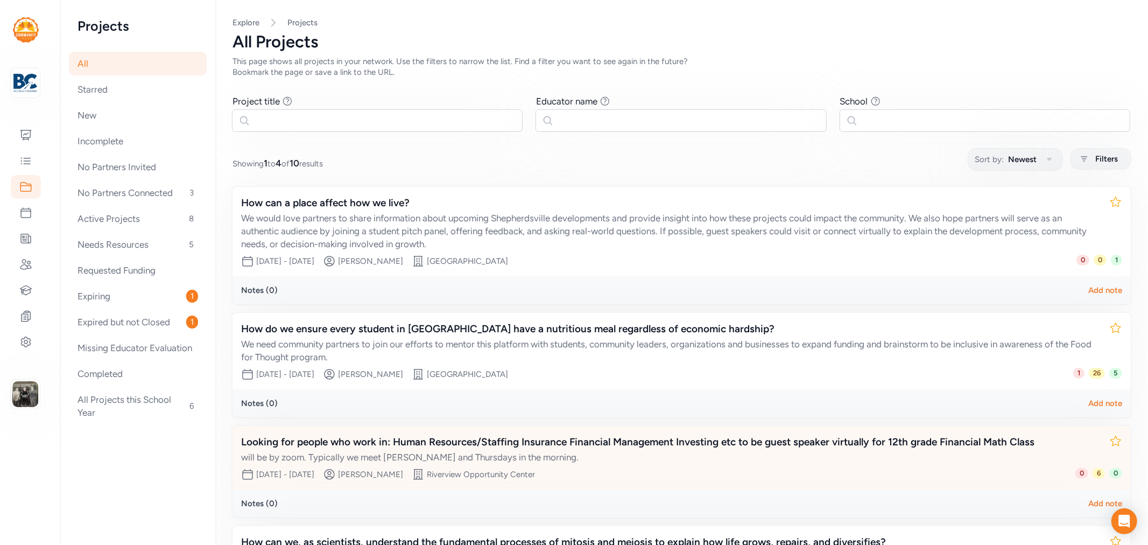
click at [578, 453] on div "will be by zoom. Typically we meet [PERSON_NAME] and Thursdays in the morning." at bounding box center [671, 457] width 860 height 13
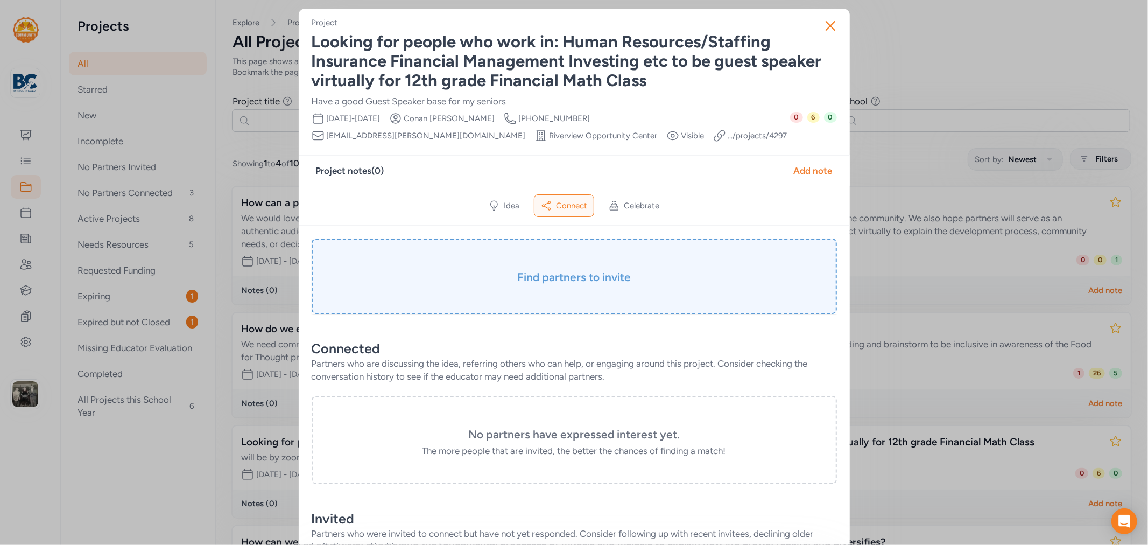
click at [596, 290] on div "Find partners to invite" at bounding box center [574, 275] width 525 height 75
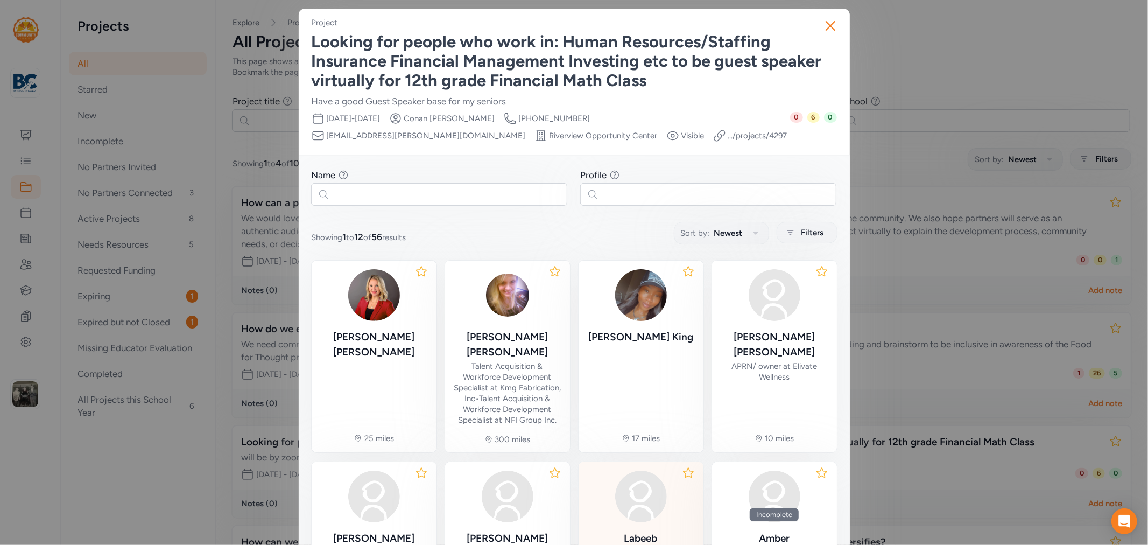
scroll to position [119, 0]
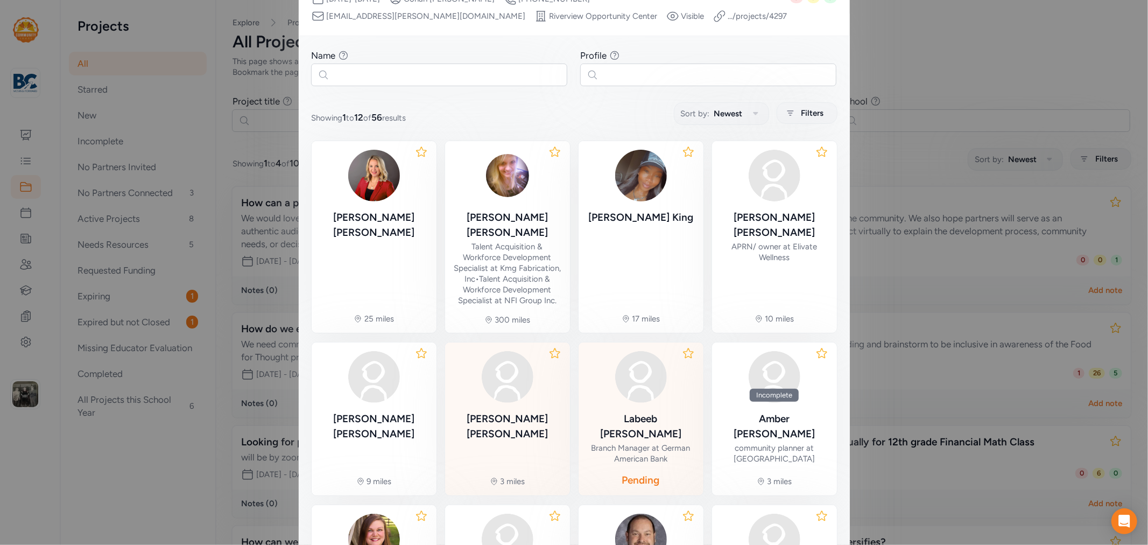
click at [521, 411] on div "Kim Smith" at bounding box center [508, 426] width 108 height 30
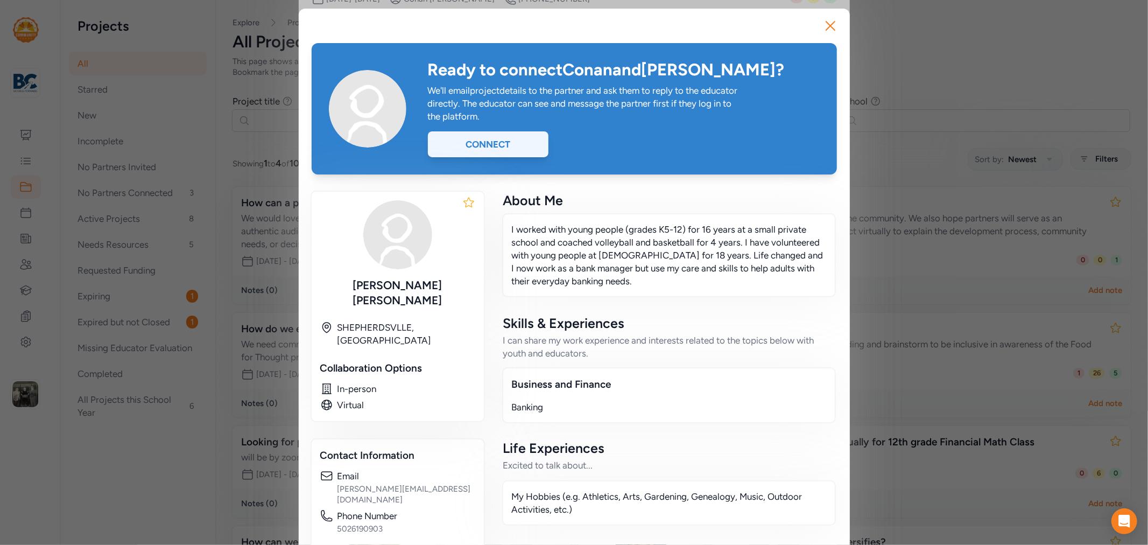
click at [522, 153] on div "Connect" at bounding box center [488, 144] width 121 height 26
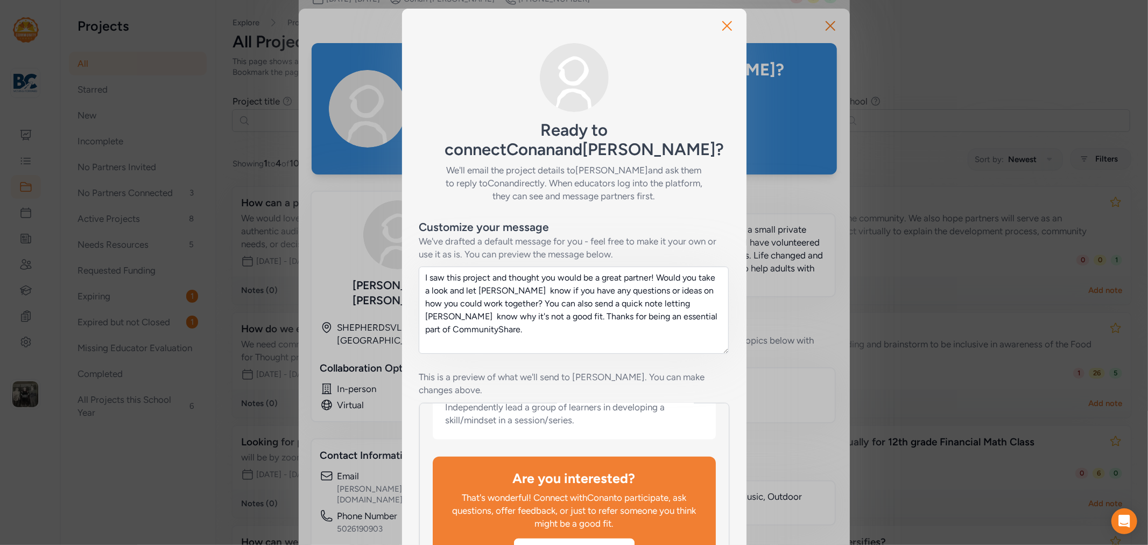
scroll to position [116, 0]
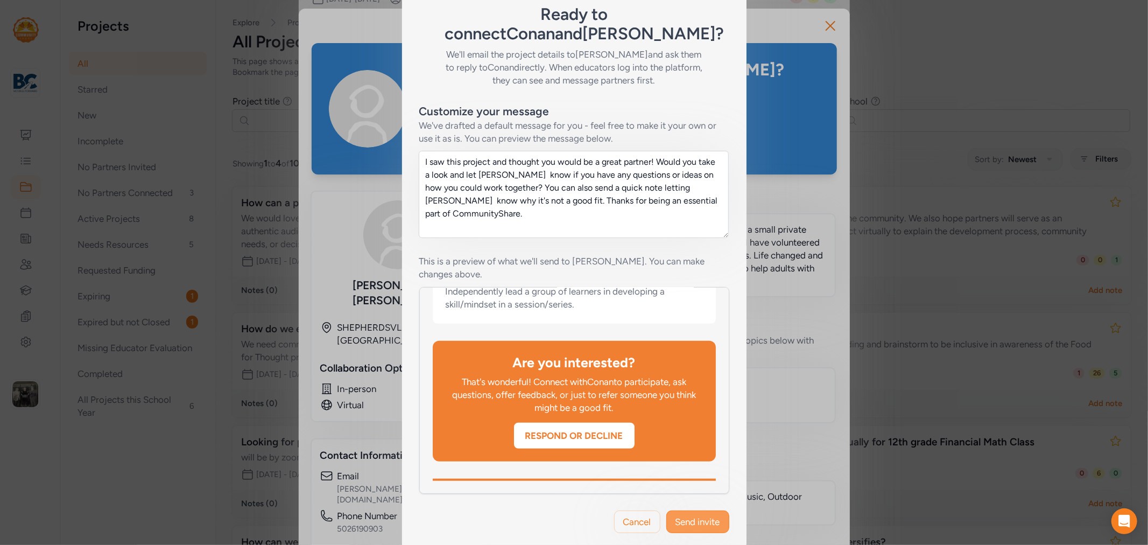
click at [680, 510] on button "Send invite" at bounding box center [697, 521] width 63 height 23
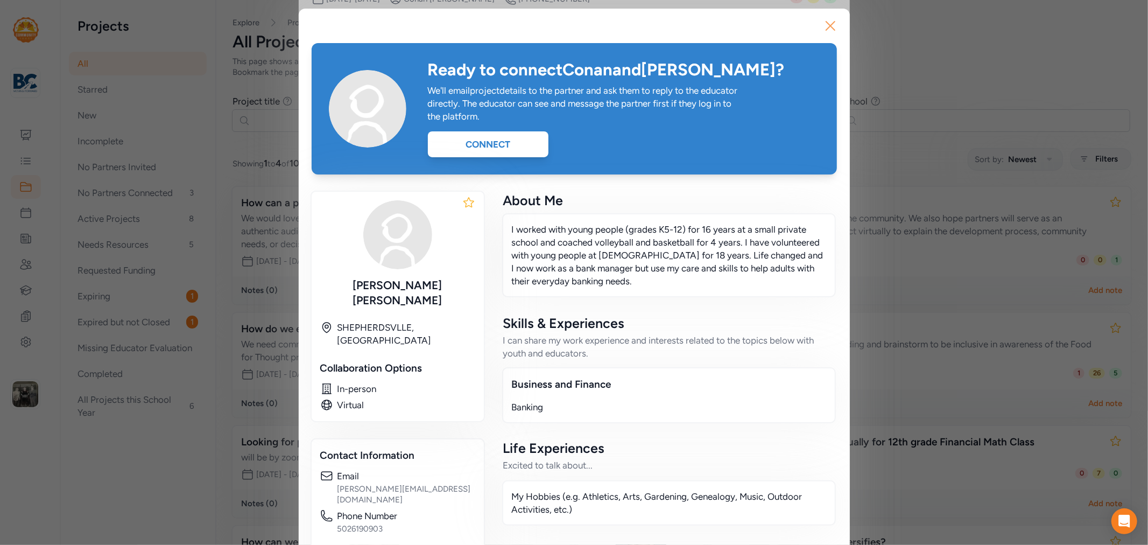
click at [822, 26] on icon "button" at bounding box center [830, 25] width 17 height 17
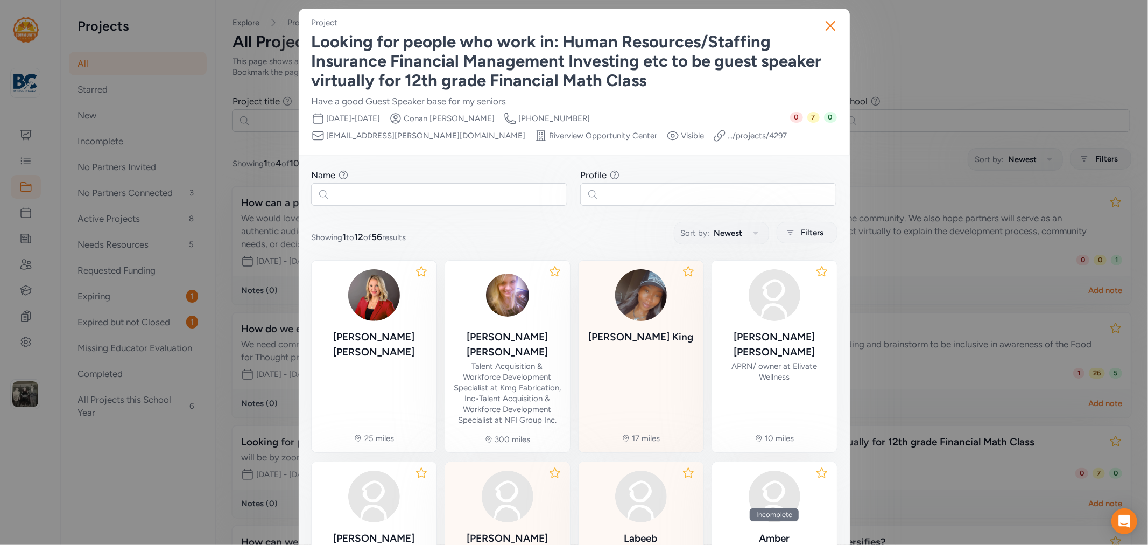
click at [653, 298] on img at bounding box center [641, 295] width 52 height 52
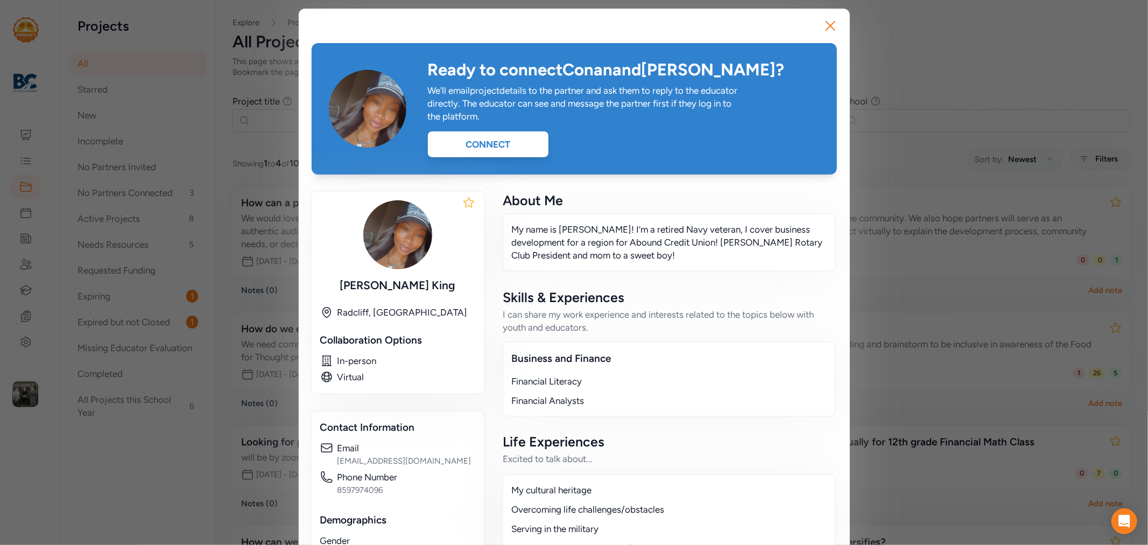
click at [399, 242] on img at bounding box center [397, 234] width 69 height 69
click at [382, 116] on img at bounding box center [368, 109] width 78 height 78
click at [830, 22] on icon "button" at bounding box center [830, 26] width 9 height 9
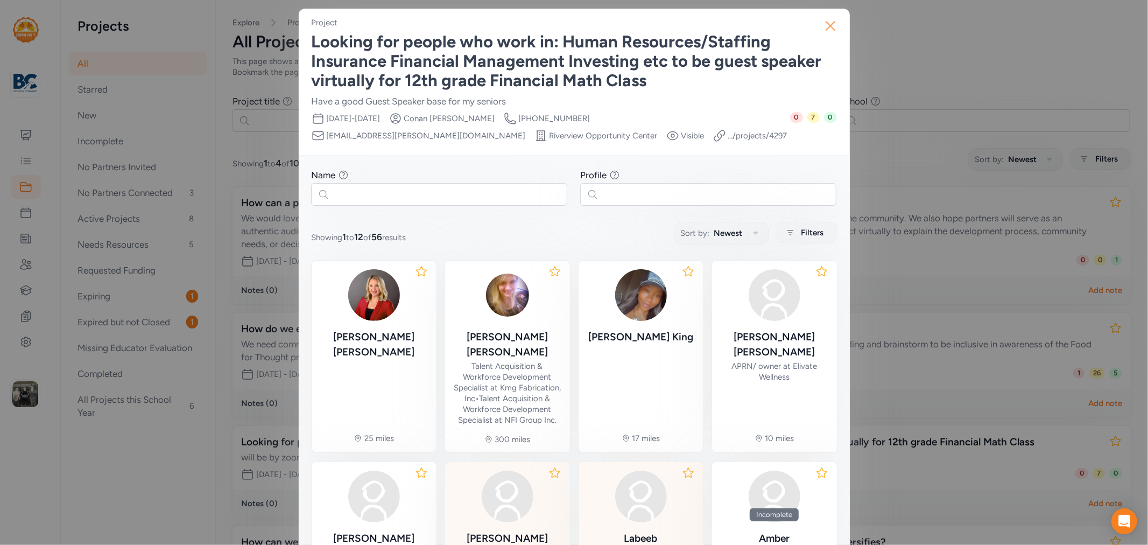
click at [824, 23] on icon "button" at bounding box center [830, 25] width 17 height 17
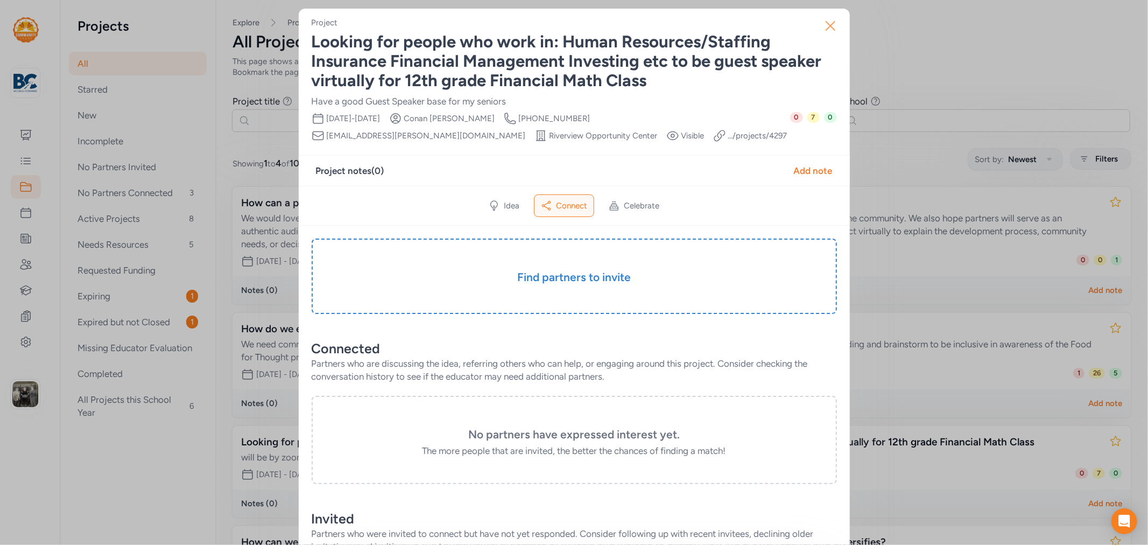
click at [835, 25] on button "Close" at bounding box center [830, 26] width 34 height 34
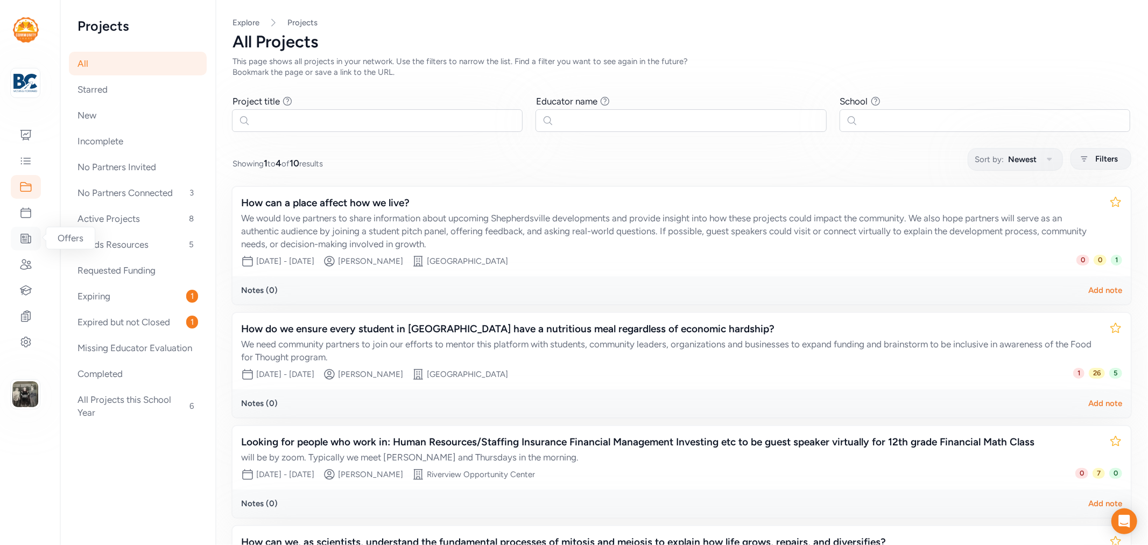
click at [23, 234] on icon at bounding box center [25, 238] width 13 height 13
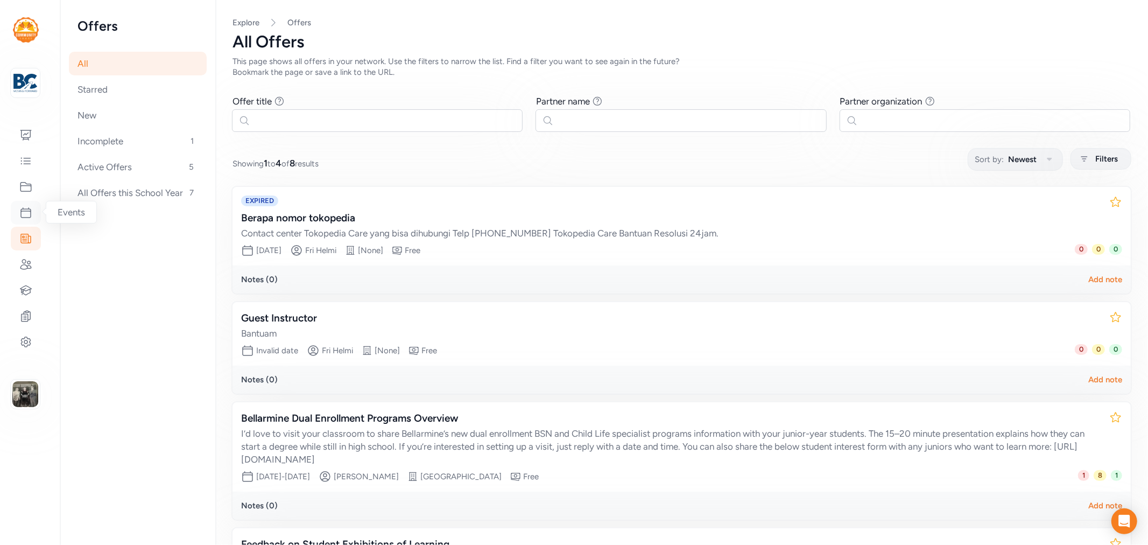
click at [20, 211] on icon at bounding box center [25, 212] width 13 height 13
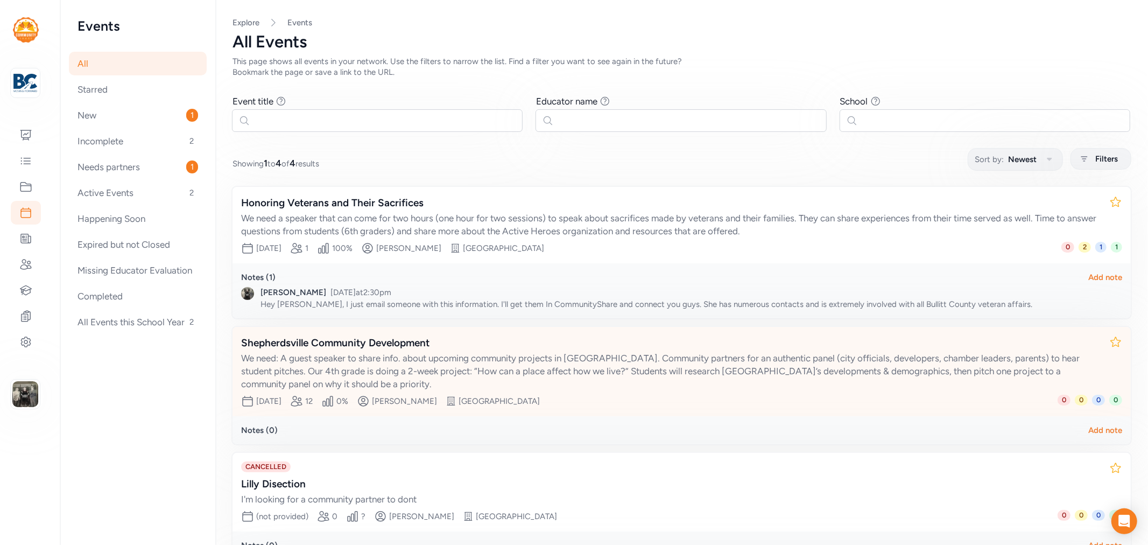
scroll to position [119, 0]
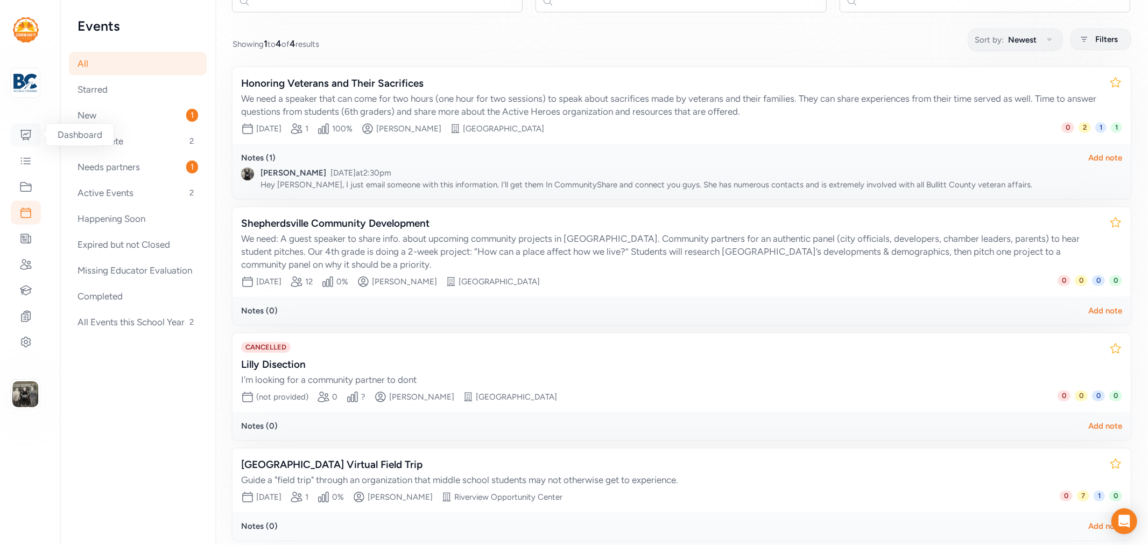
click at [27, 130] on icon at bounding box center [25, 135] width 13 height 13
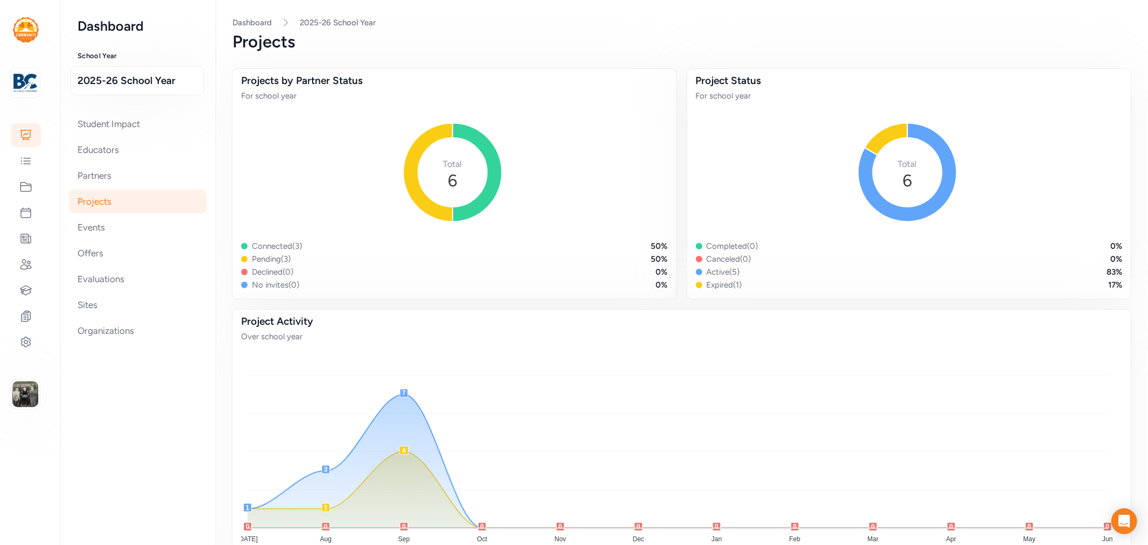
scroll to position [119, 0]
